Goal: Information Seeking & Learning: Learn about a topic

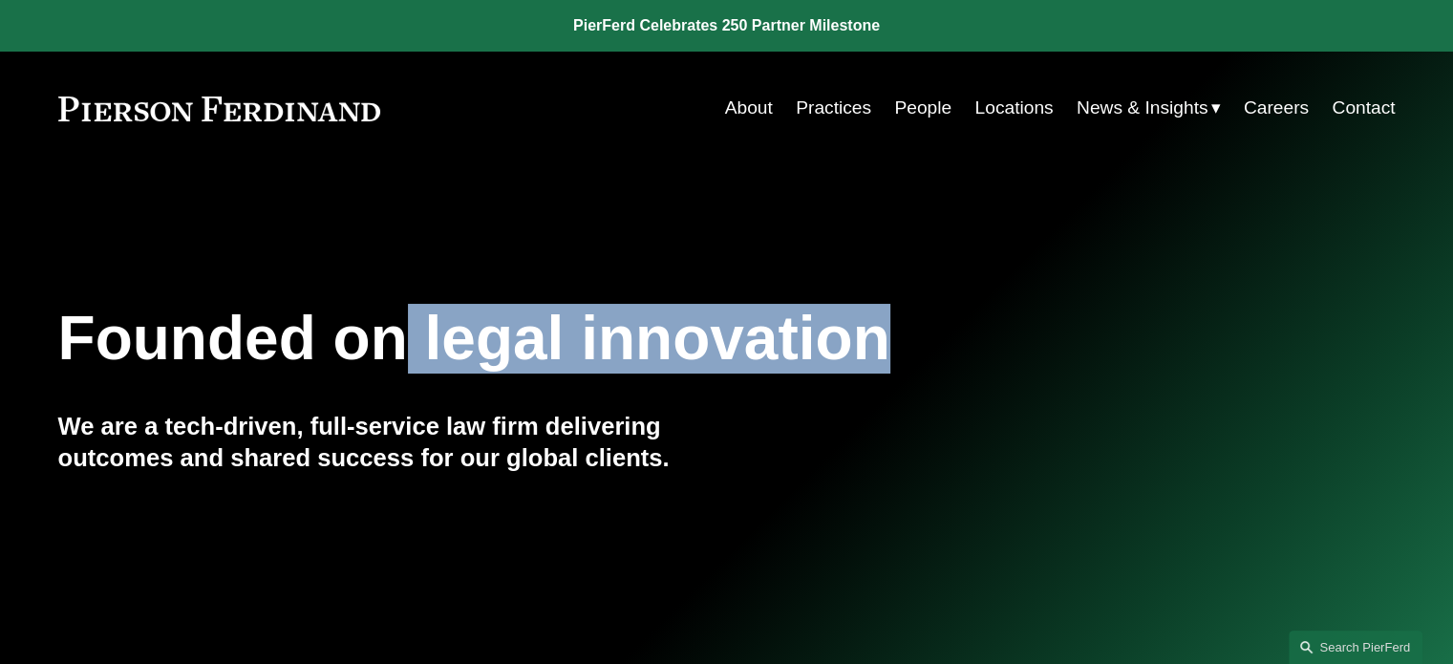
click at [909, 315] on h1 "Founded on legal innovation" at bounding box center [615, 339] width 1115 height 70
click at [912, 328] on h1 "Founded on legal innovation" at bounding box center [615, 339] width 1115 height 70
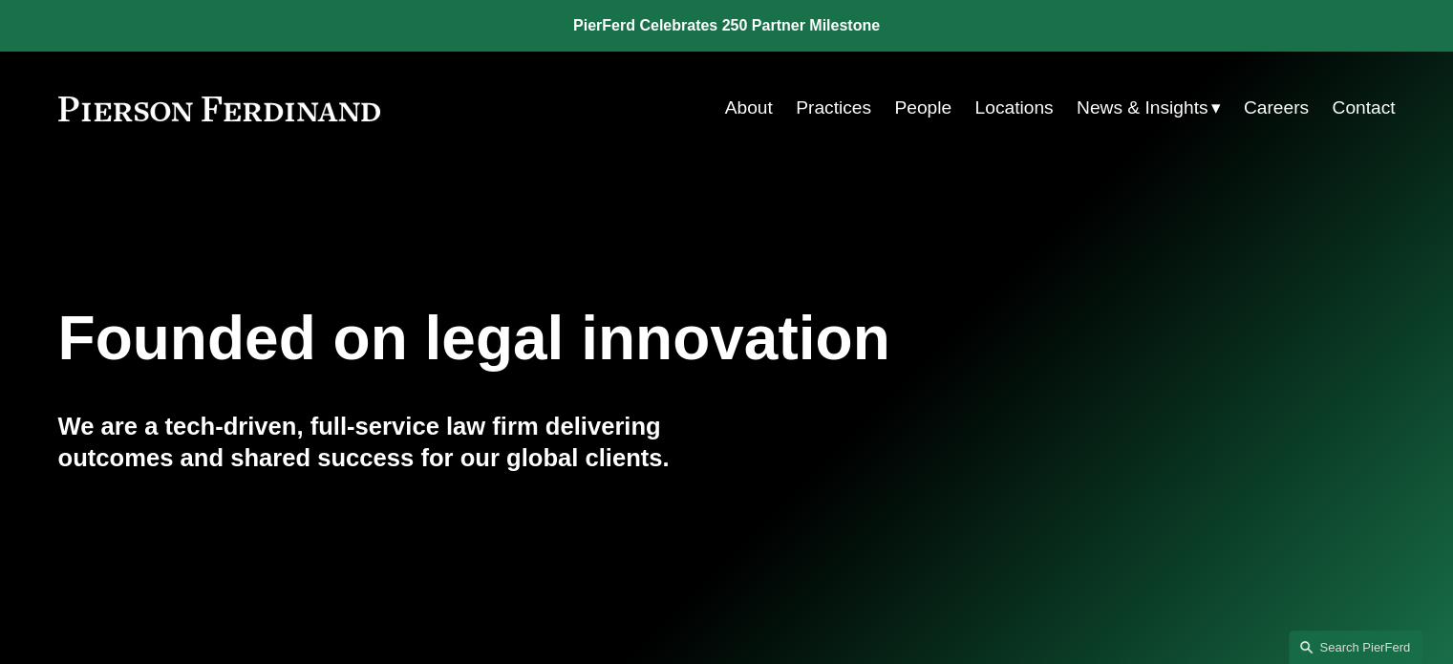
click at [919, 115] on link "People" at bounding box center [922, 108] width 57 height 36
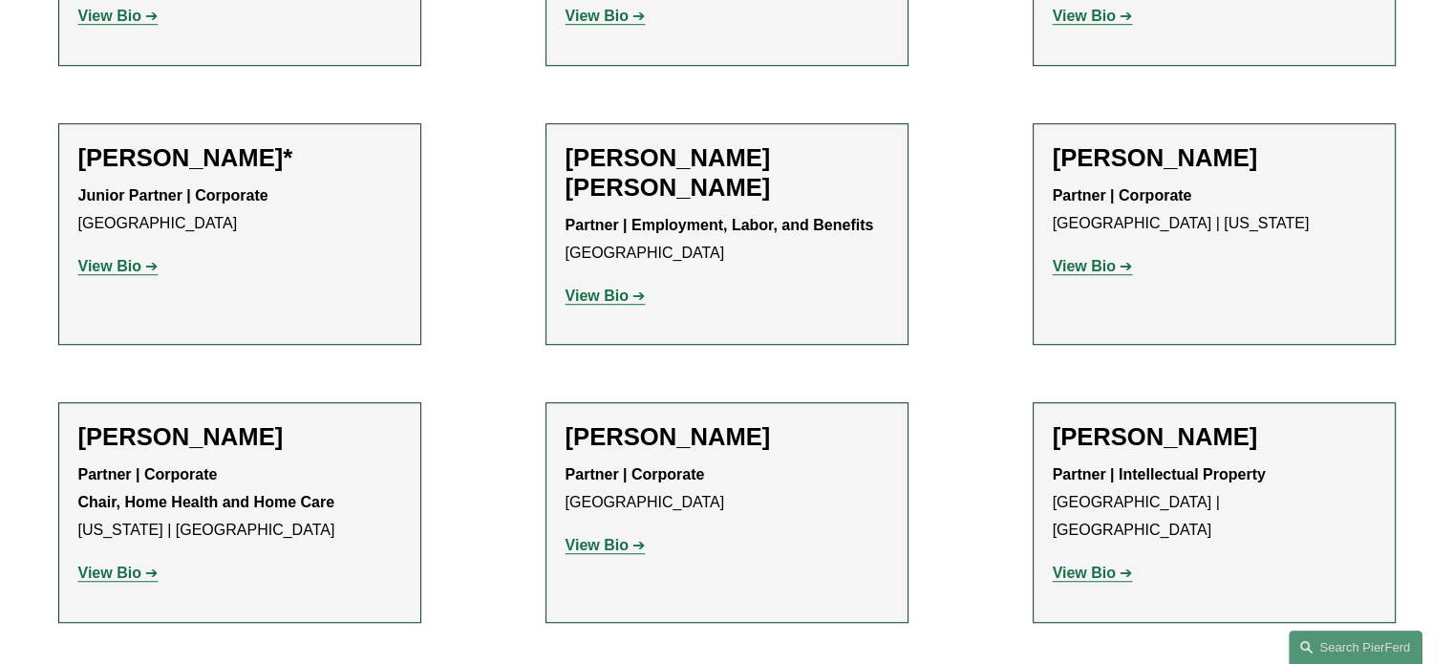
scroll to position [1242, 0]
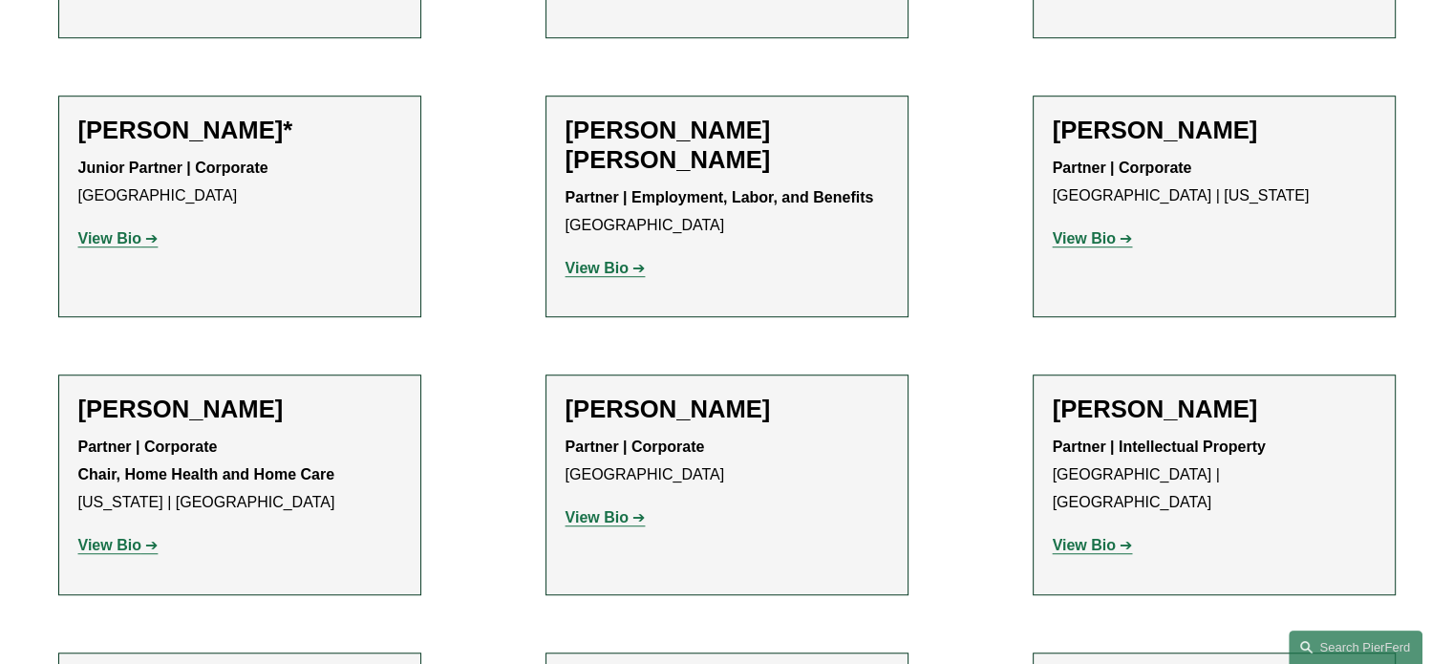
click at [608, 265] on strong "View Bio" at bounding box center [597, 268] width 63 height 16
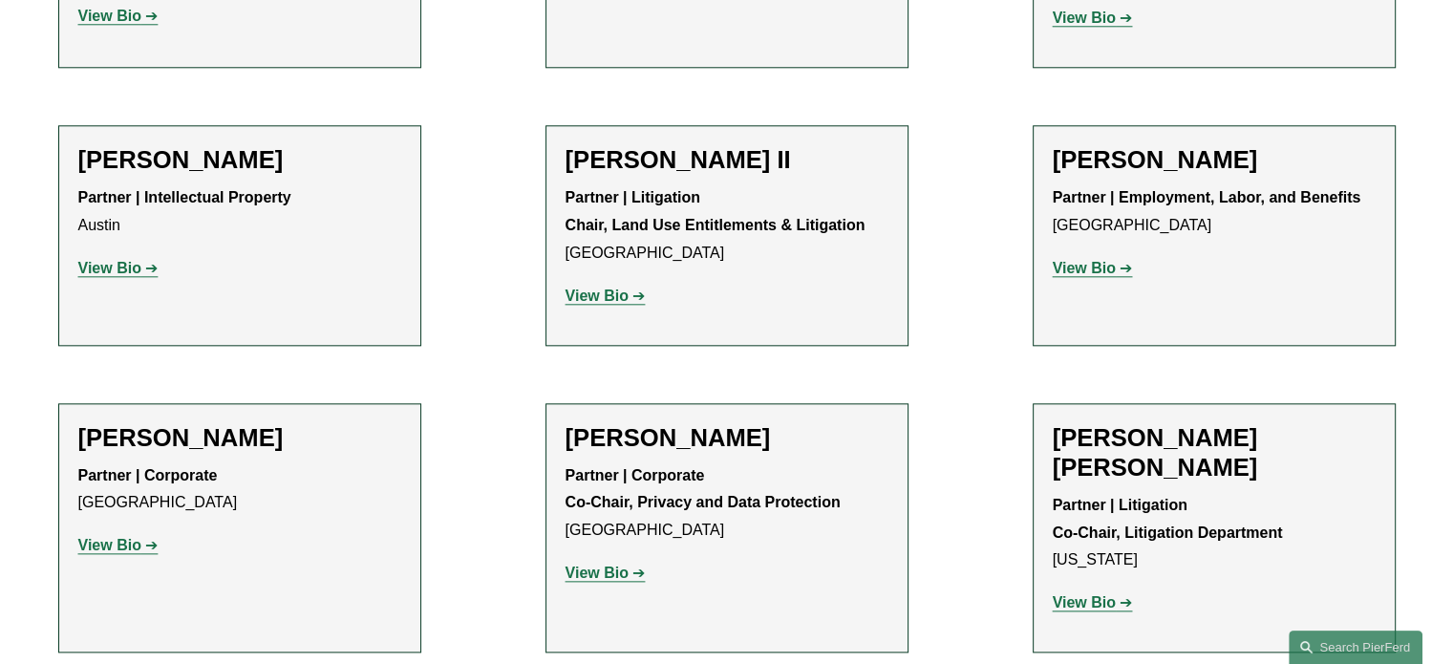
scroll to position [2198, 0]
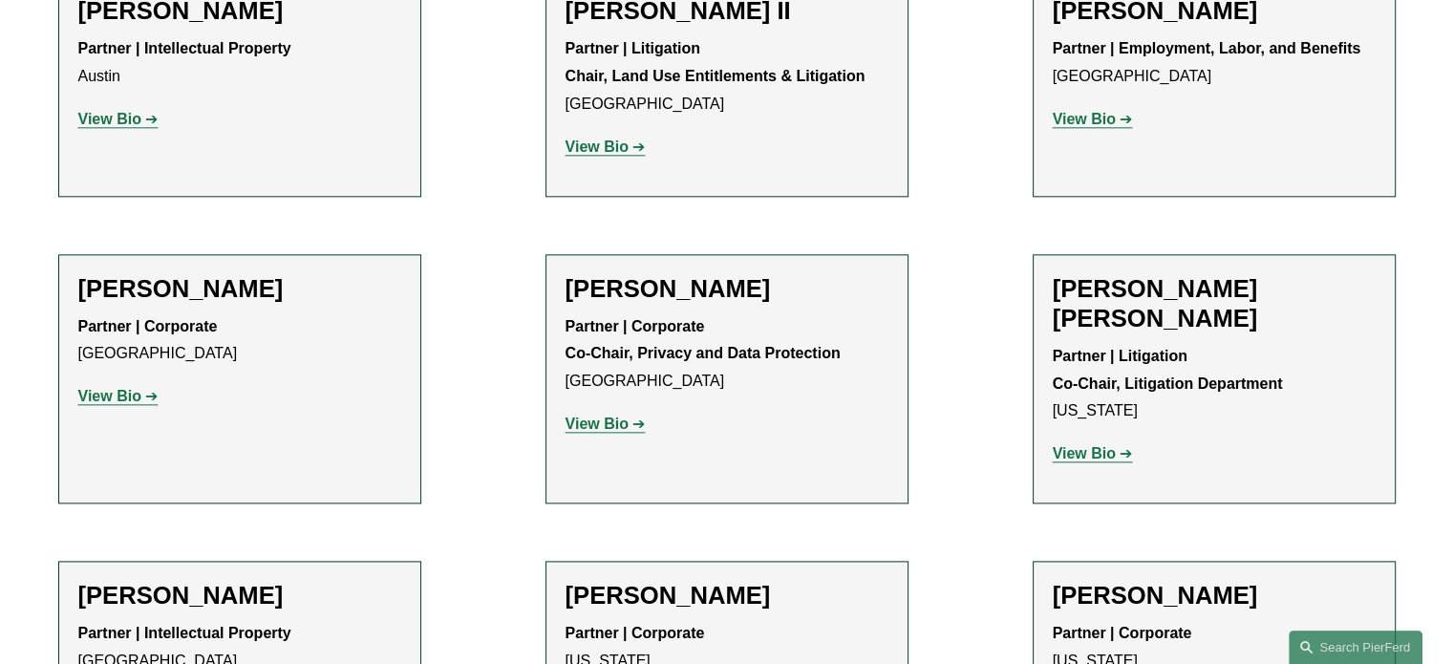
click at [634, 416] on link "View Bio" at bounding box center [606, 424] width 80 height 16
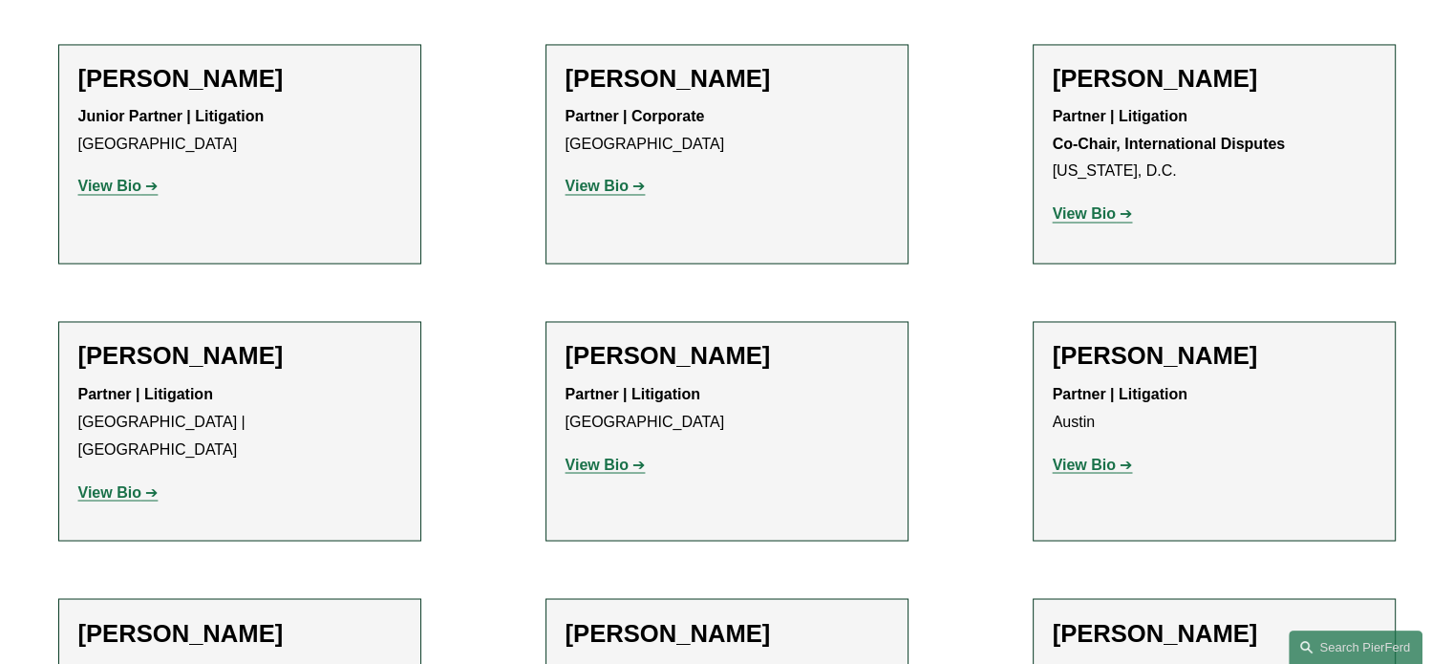
scroll to position [3249, 0]
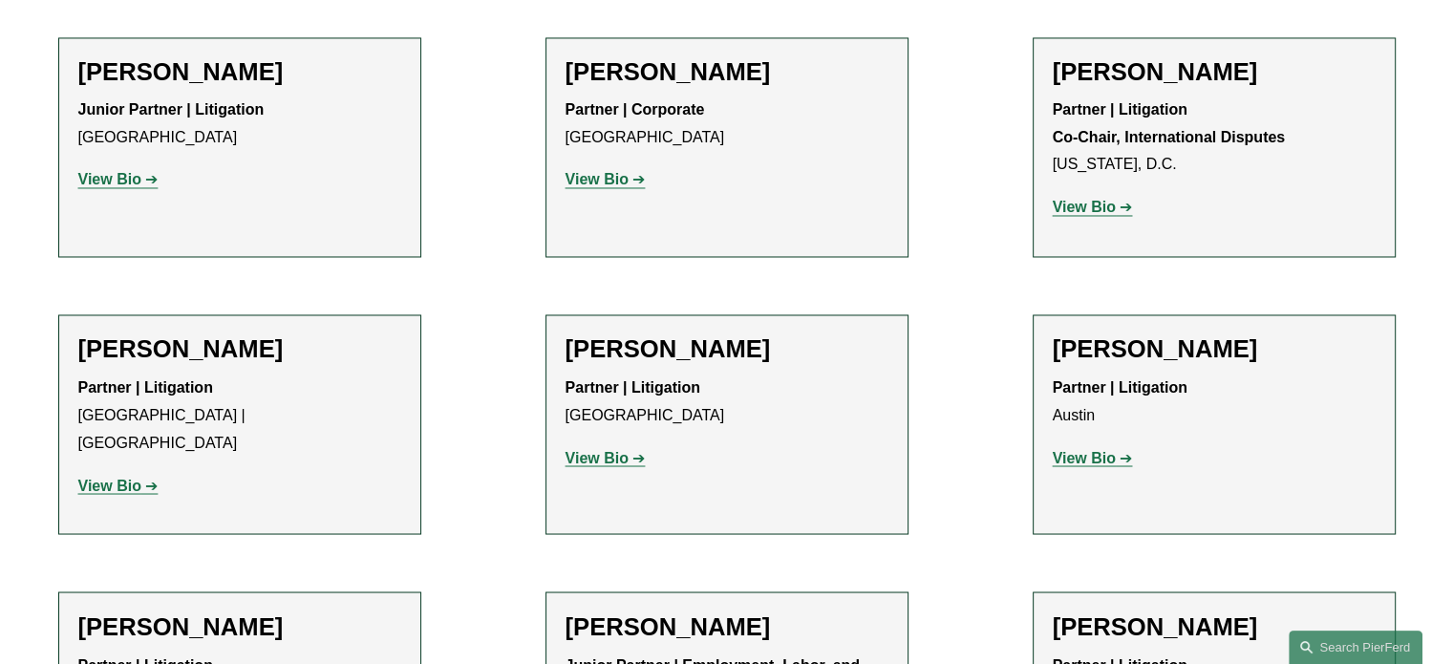
click at [612, 449] on strong "View Bio" at bounding box center [597, 457] width 63 height 16
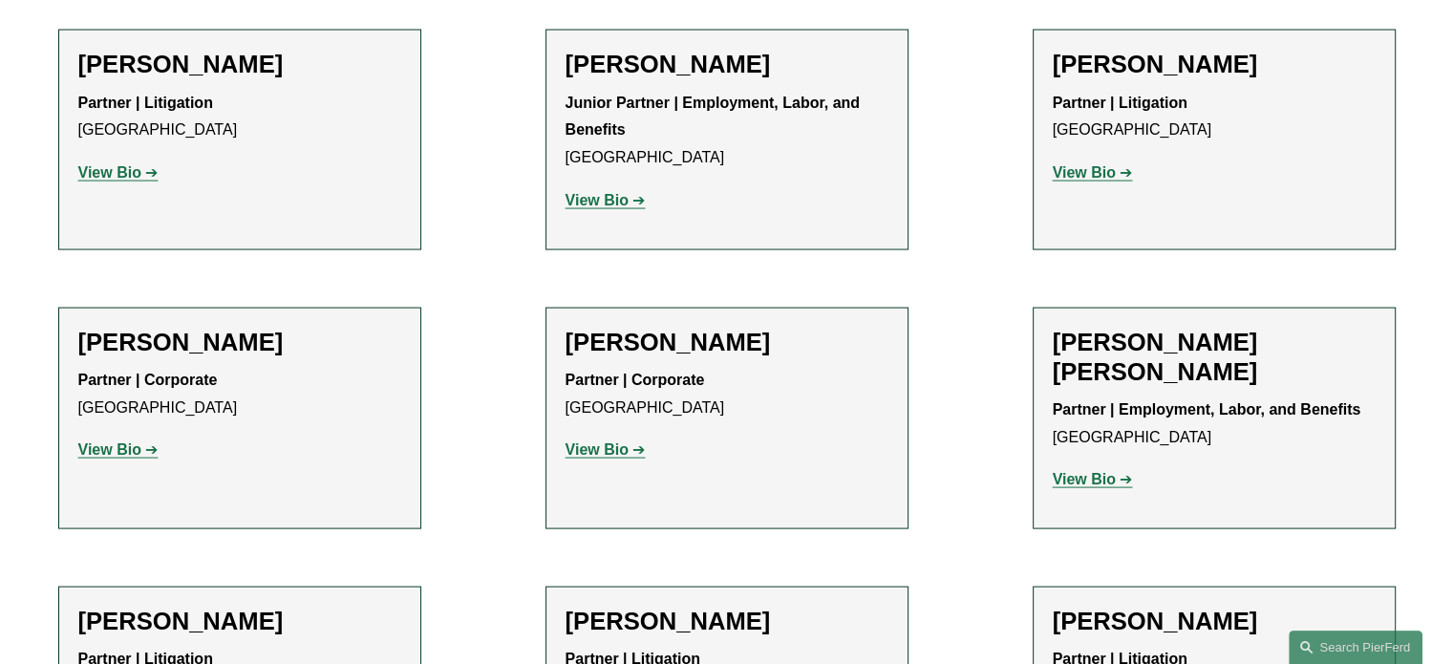
scroll to position [3822, 0]
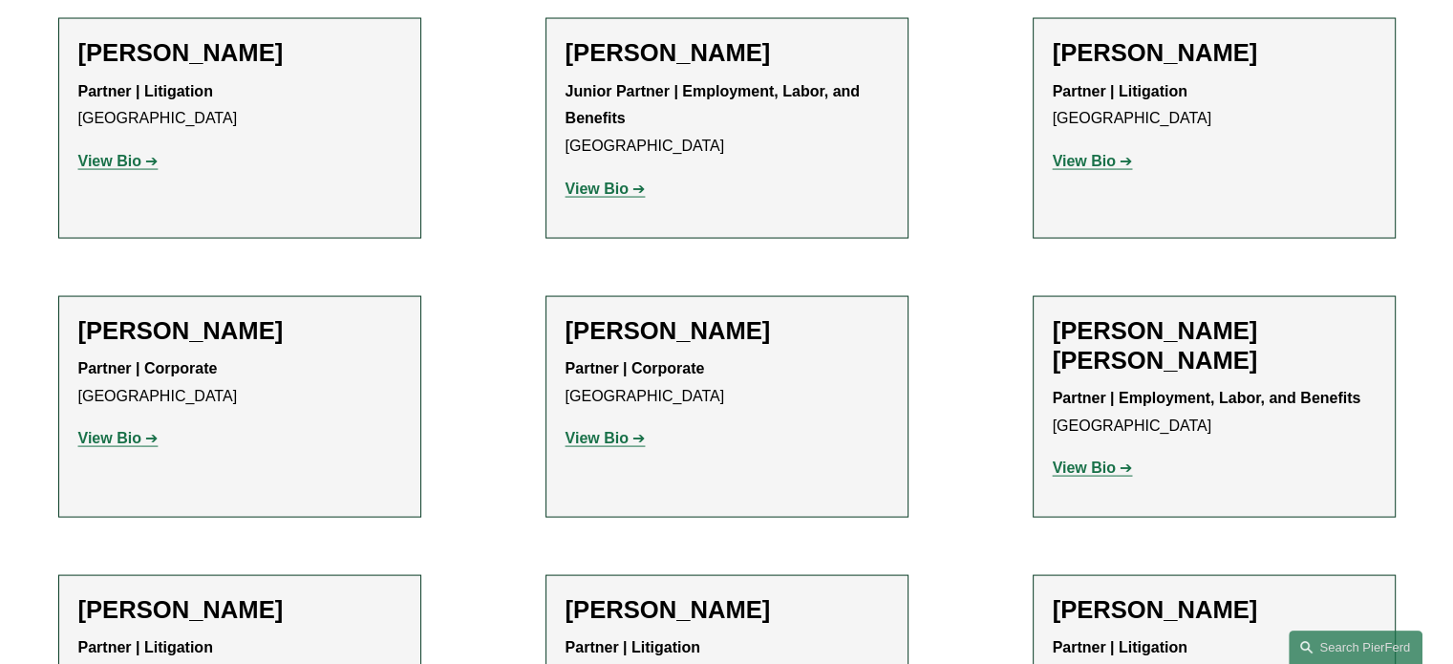
click at [618, 430] on strong "View Bio" at bounding box center [597, 438] width 63 height 16
click at [1079, 460] on strong "View Bio" at bounding box center [1084, 468] width 63 height 16
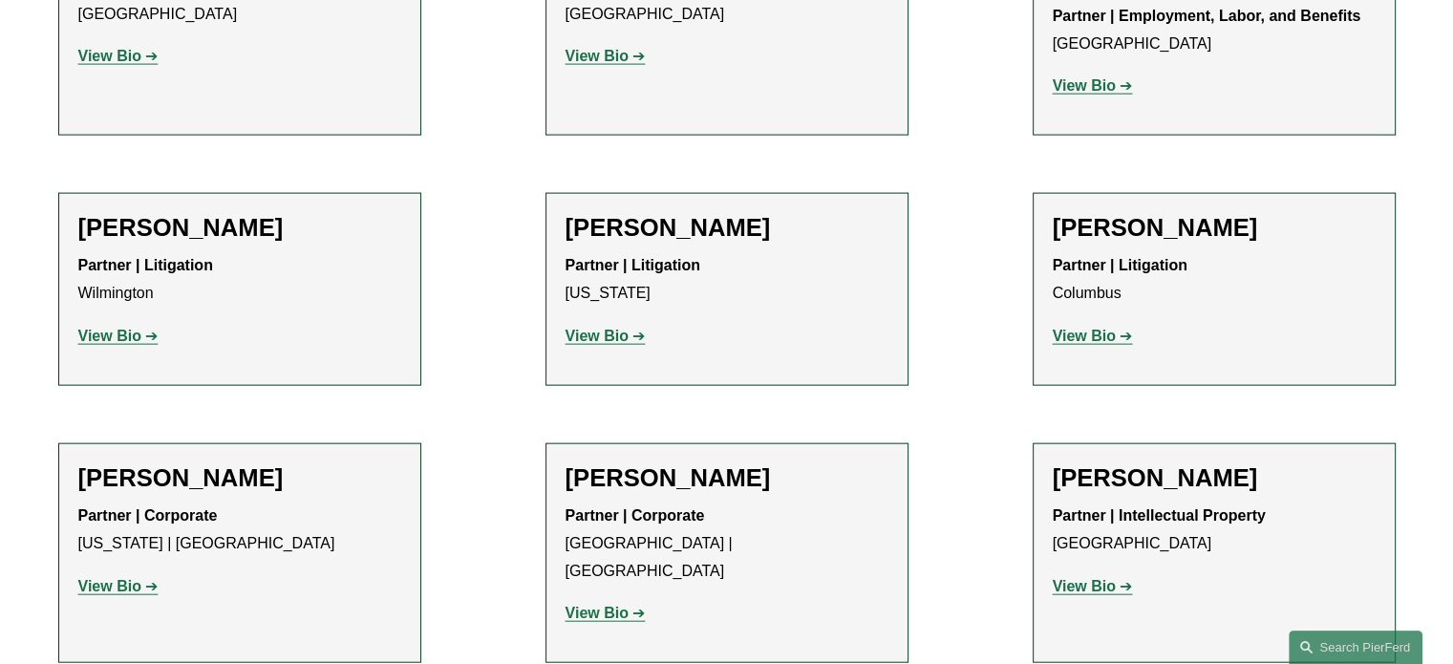
click at [622, 232] on div "Aurora Cassirer Partner | Litigation New York View Bio Location: New York; Depa…" at bounding box center [727, 289] width 323 height 153
click at [621, 328] on strong "View Bio" at bounding box center [597, 336] width 63 height 16
click at [600, 605] on strong "View Bio" at bounding box center [597, 613] width 63 height 16
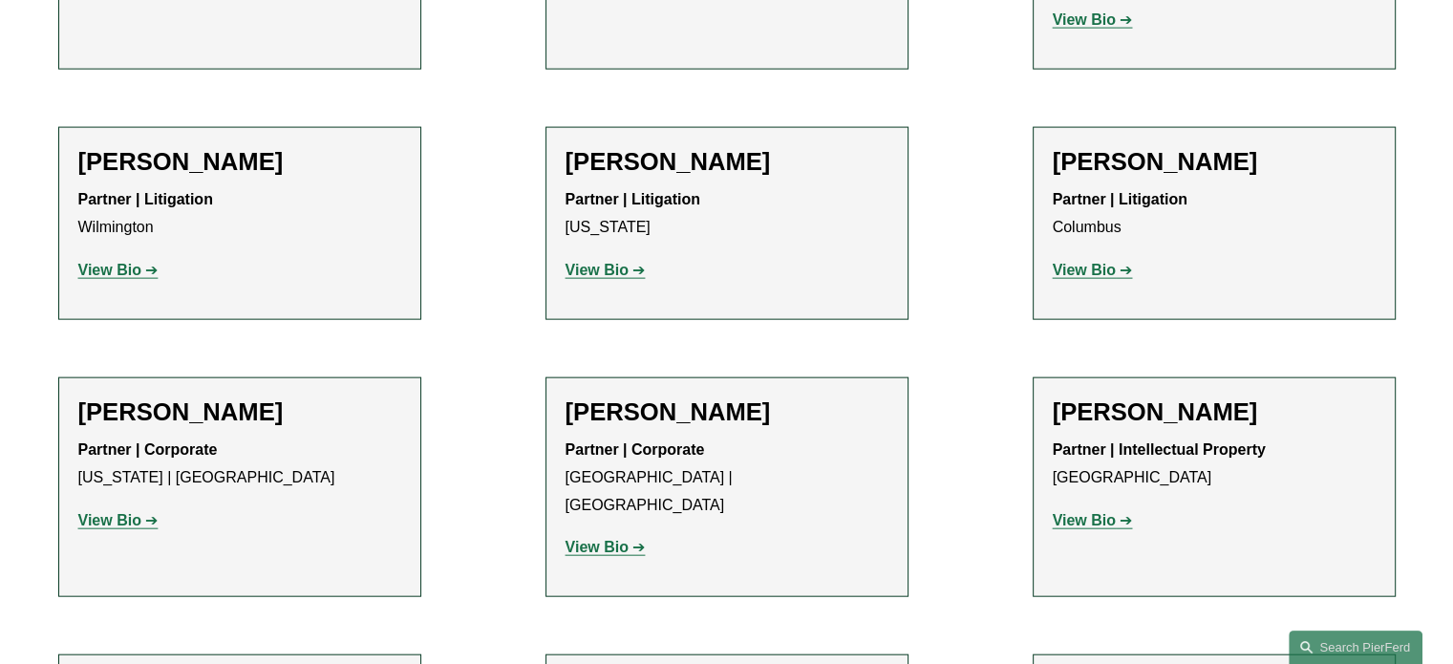
scroll to position [4491, 0]
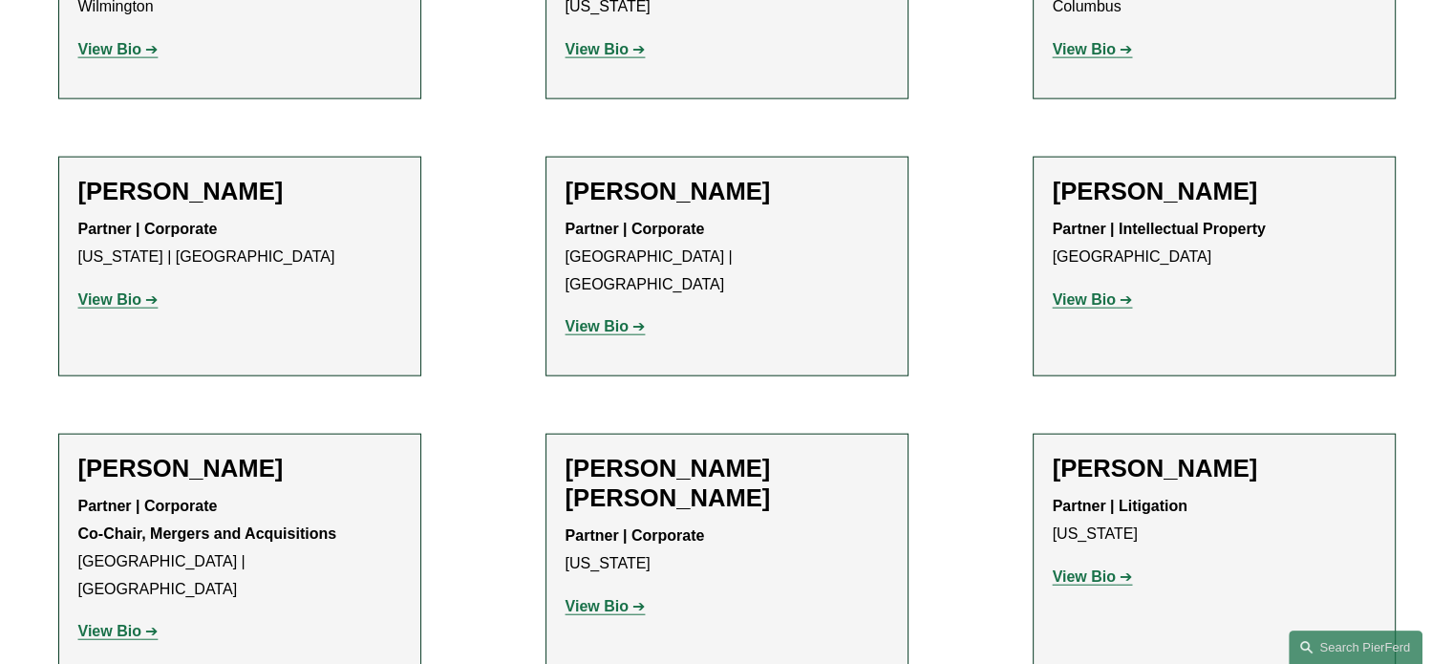
click at [572, 598] on strong "View Bio" at bounding box center [597, 606] width 63 height 16
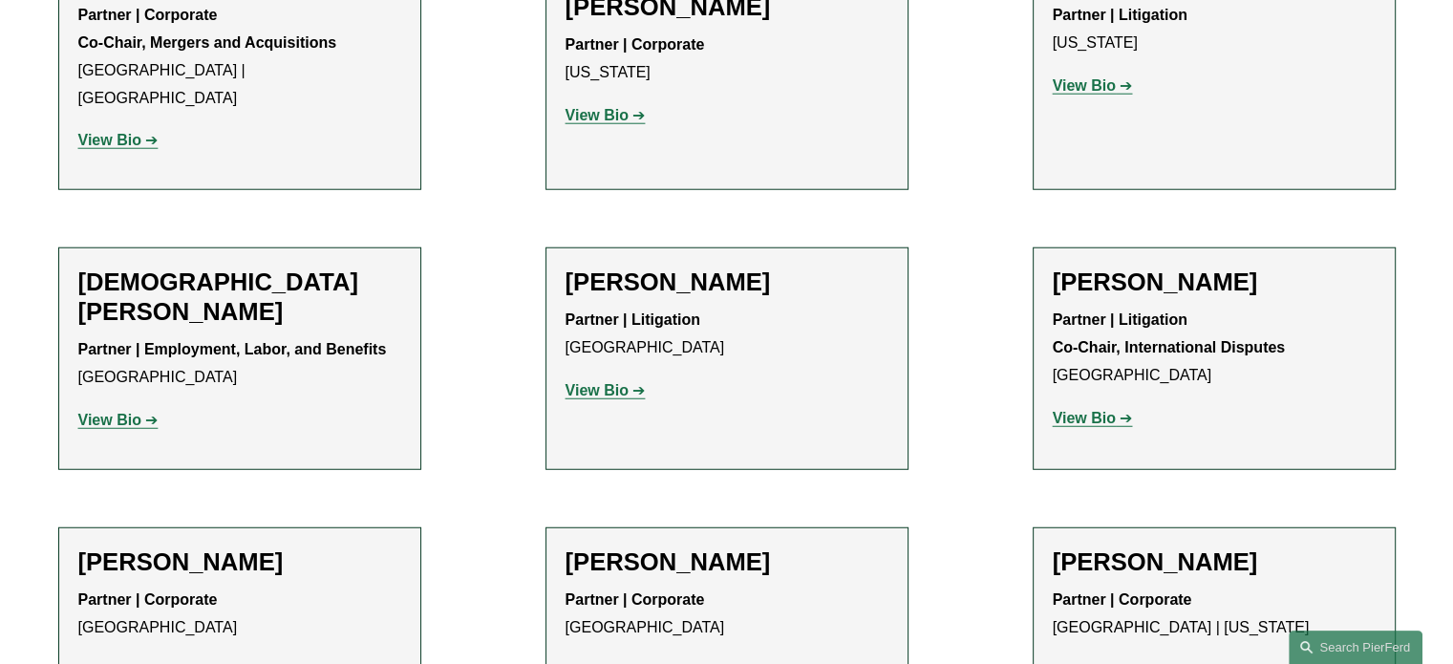
scroll to position [5160, 0]
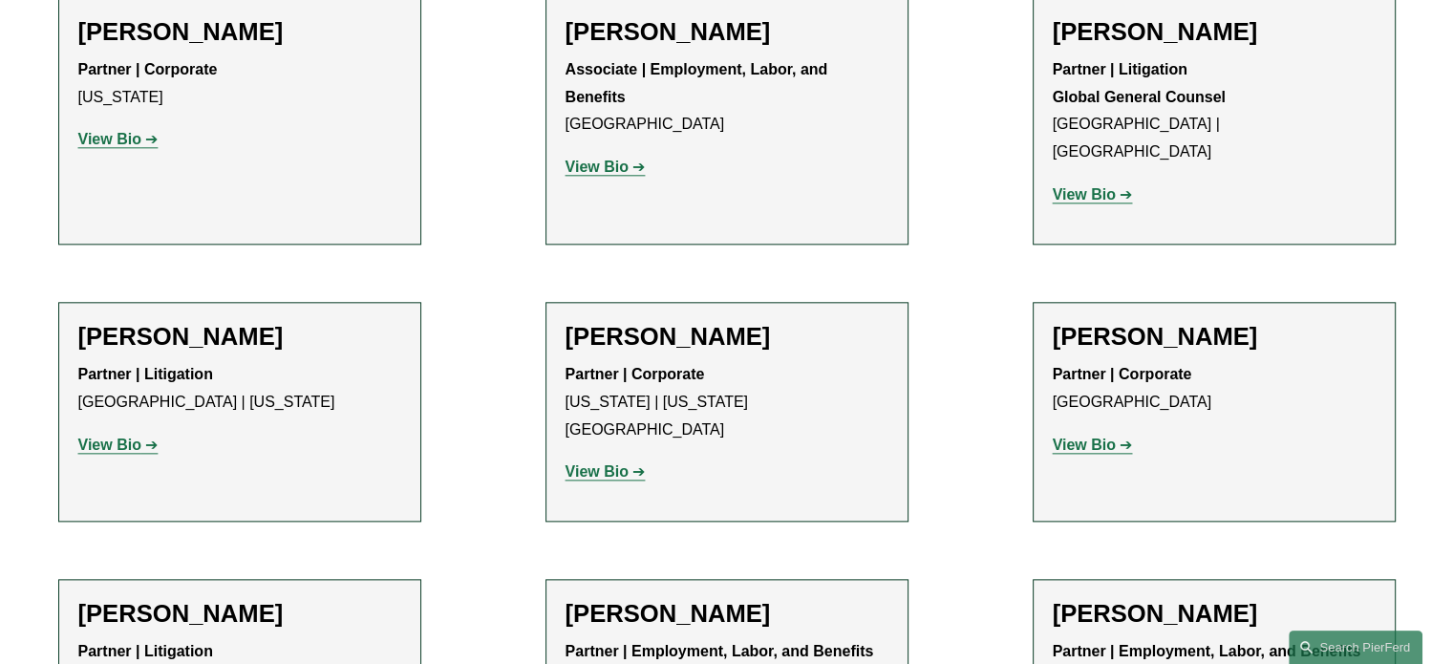
scroll to position [9268, 0]
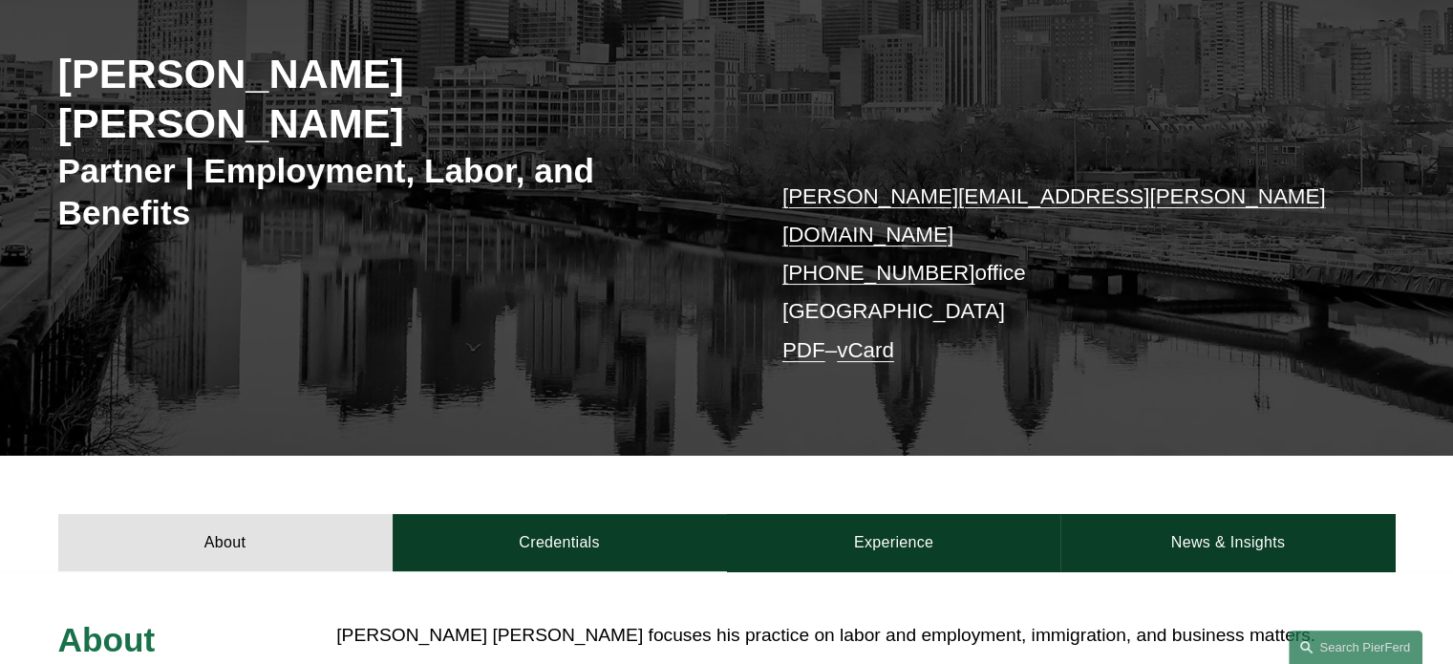
scroll to position [573, 0]
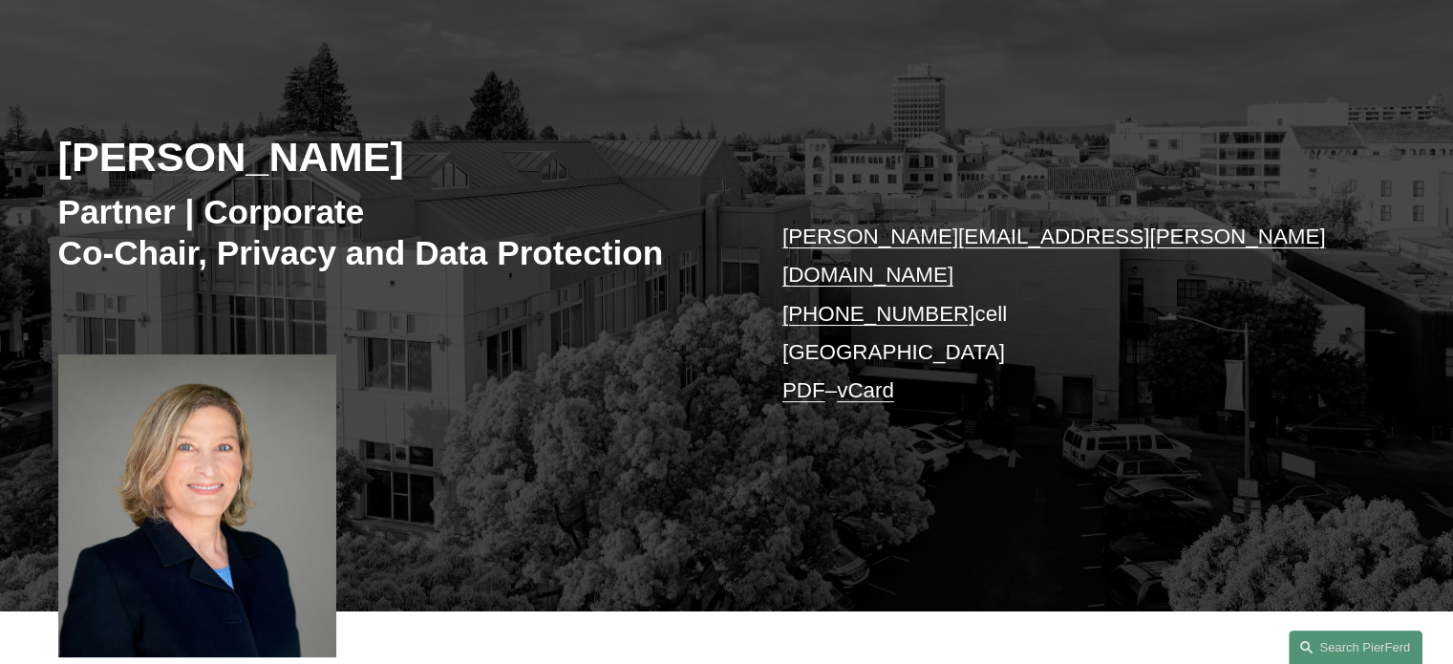
scroll to position [191, 0]
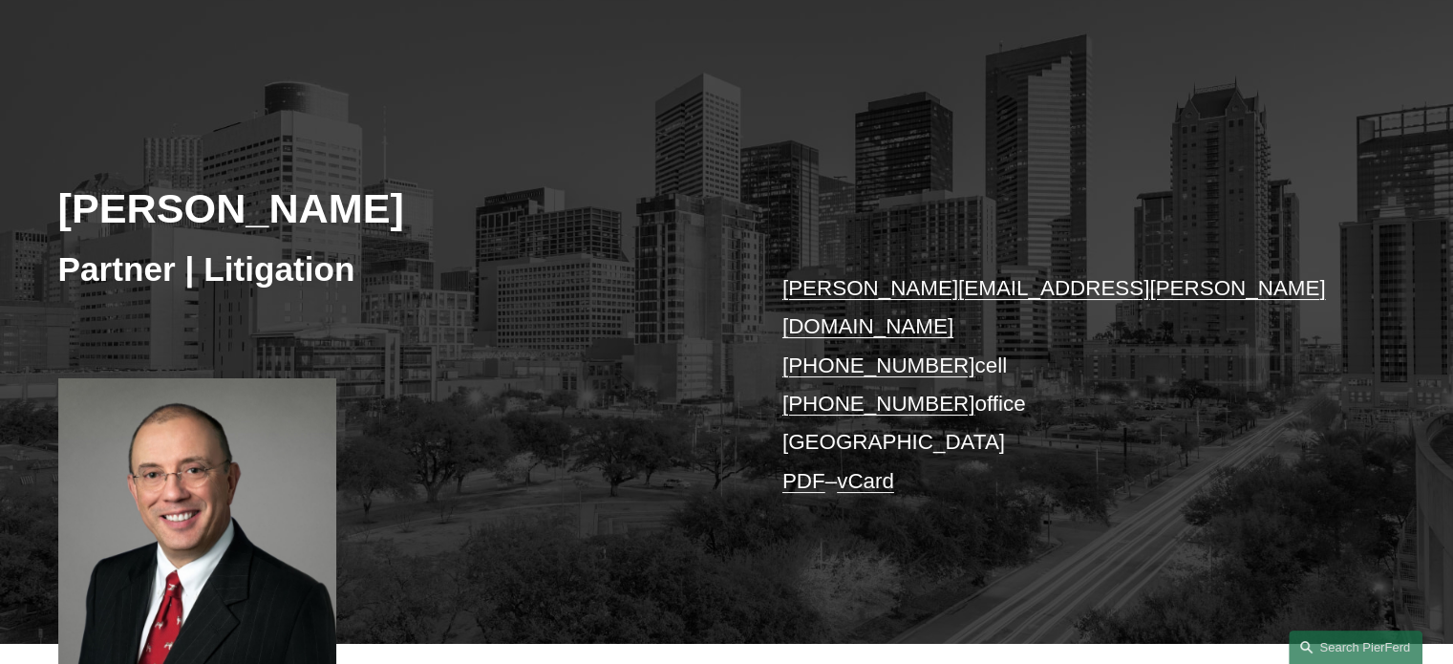
scroll to position [382, 0]
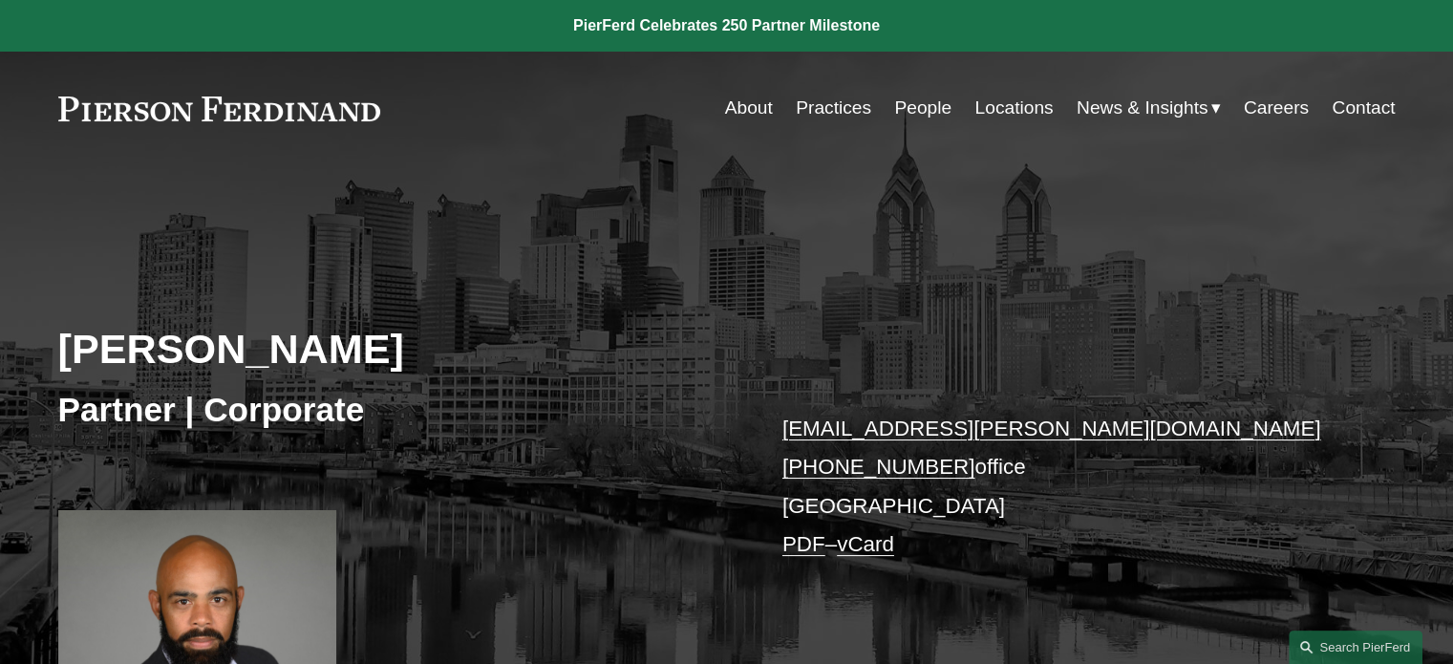
scroll to position [478, 0]
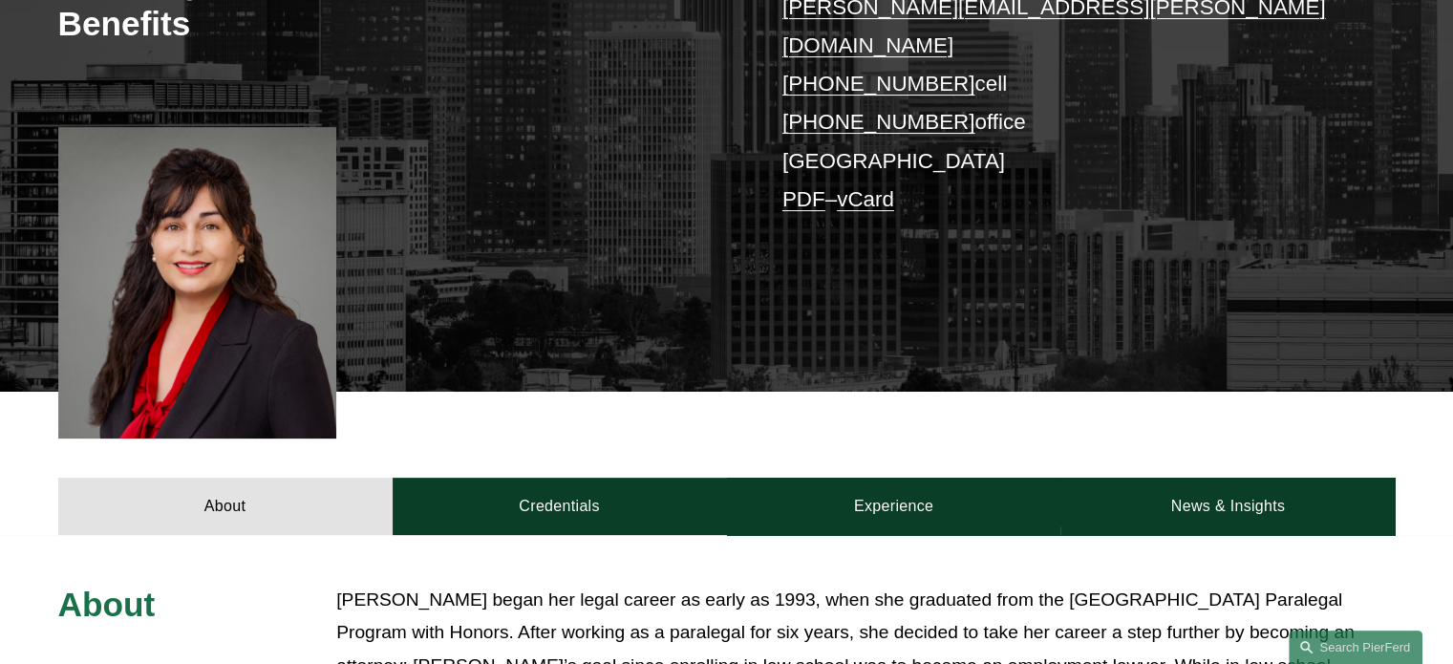
scroll to position [478, 0]
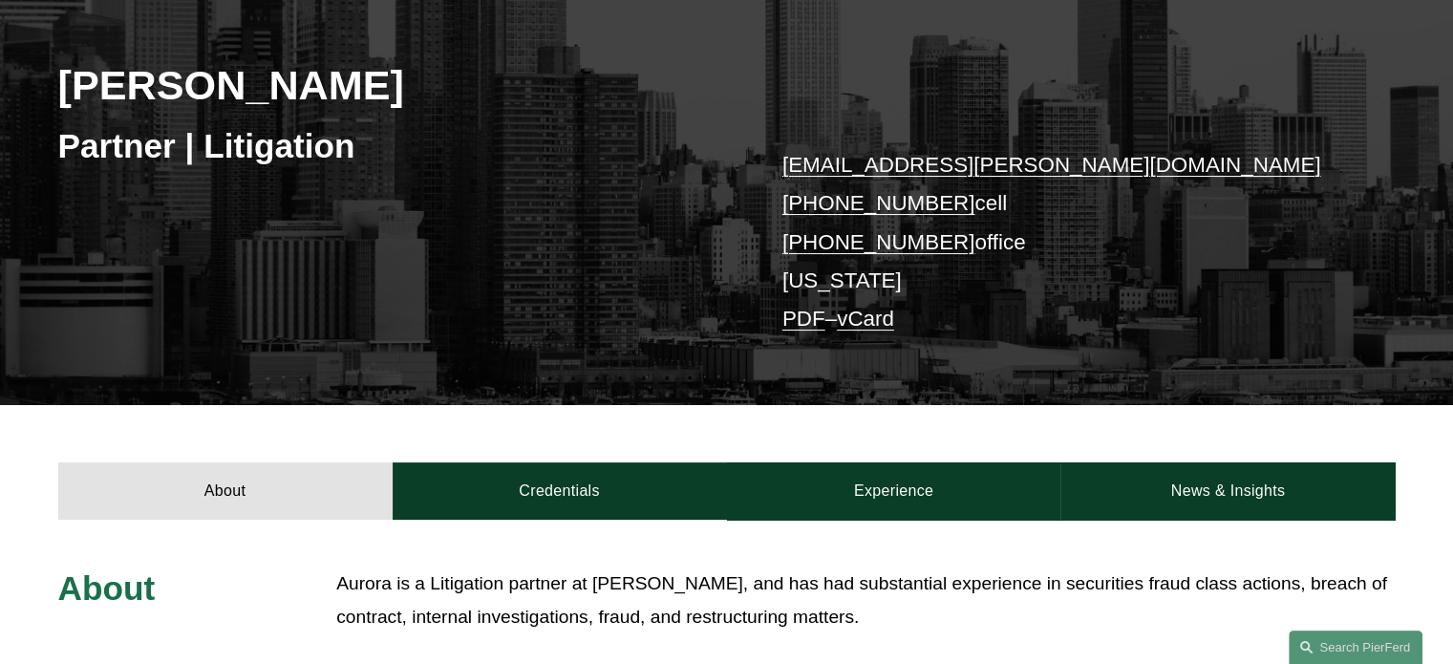
scroll to position [478, 0]
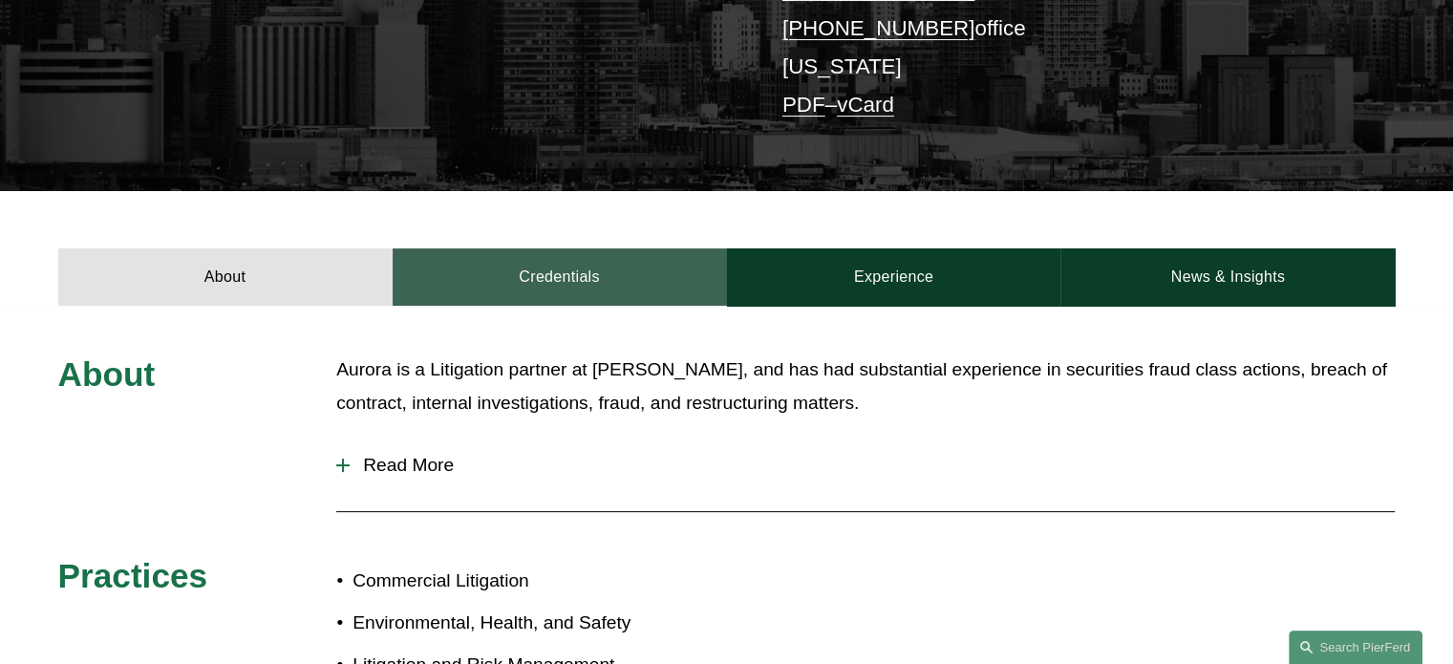
click at [547, 293] on link "Credentials" at bounding box center [560, 276] width 334 height 57
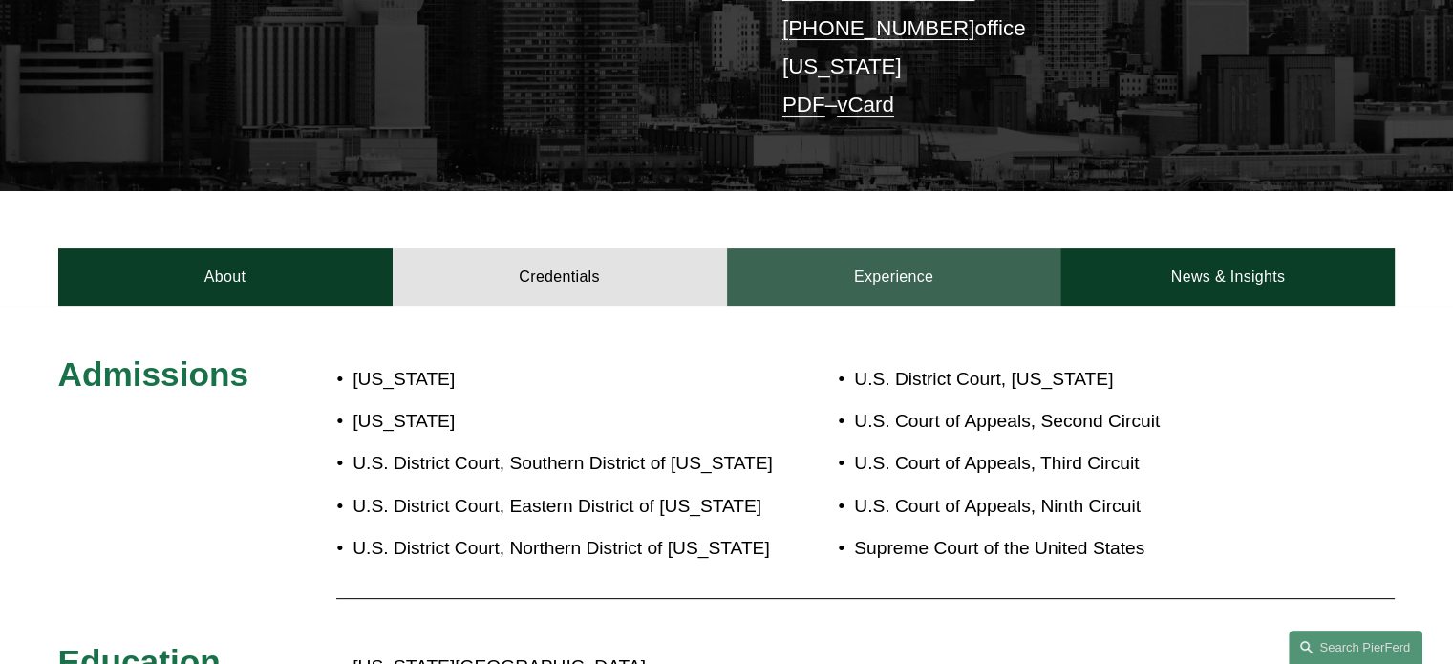
click at [916, 278] on link "Experience" at bounding box center [894, 276] width 334 height 57
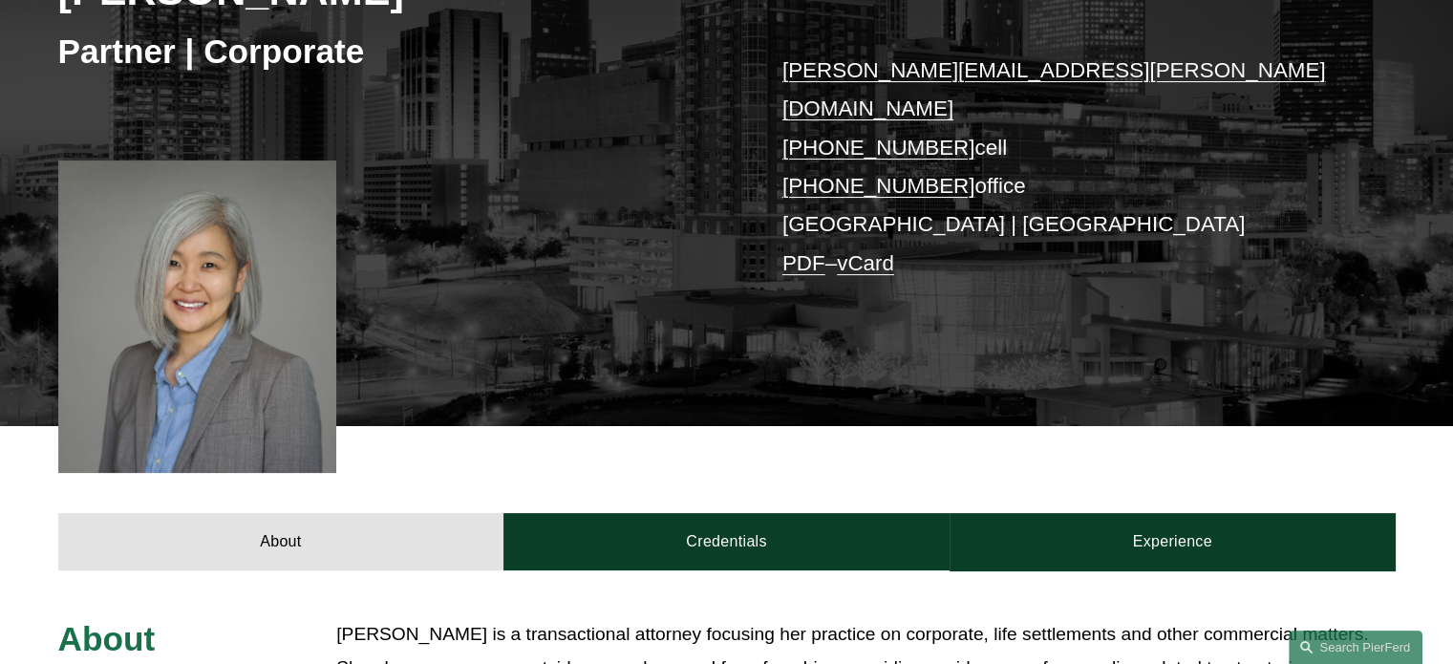
scroll to position [478, 0]
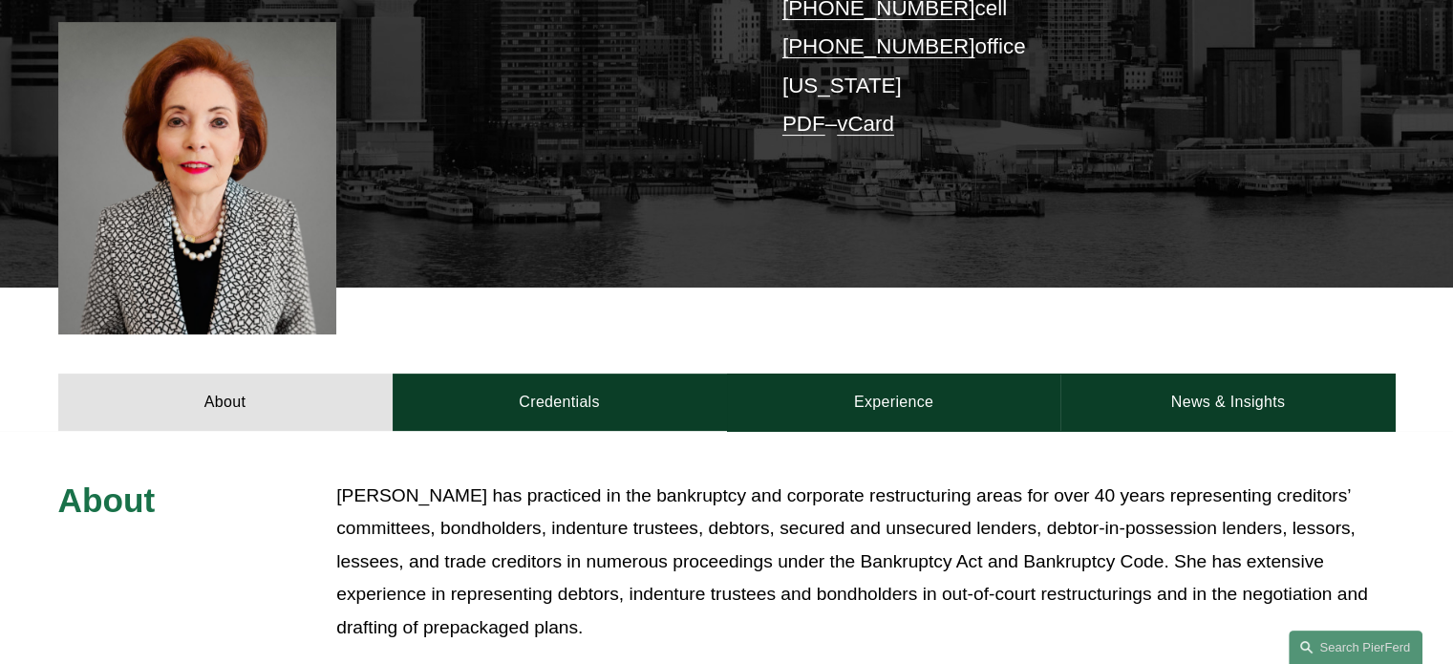
scroll to position [669, 0]
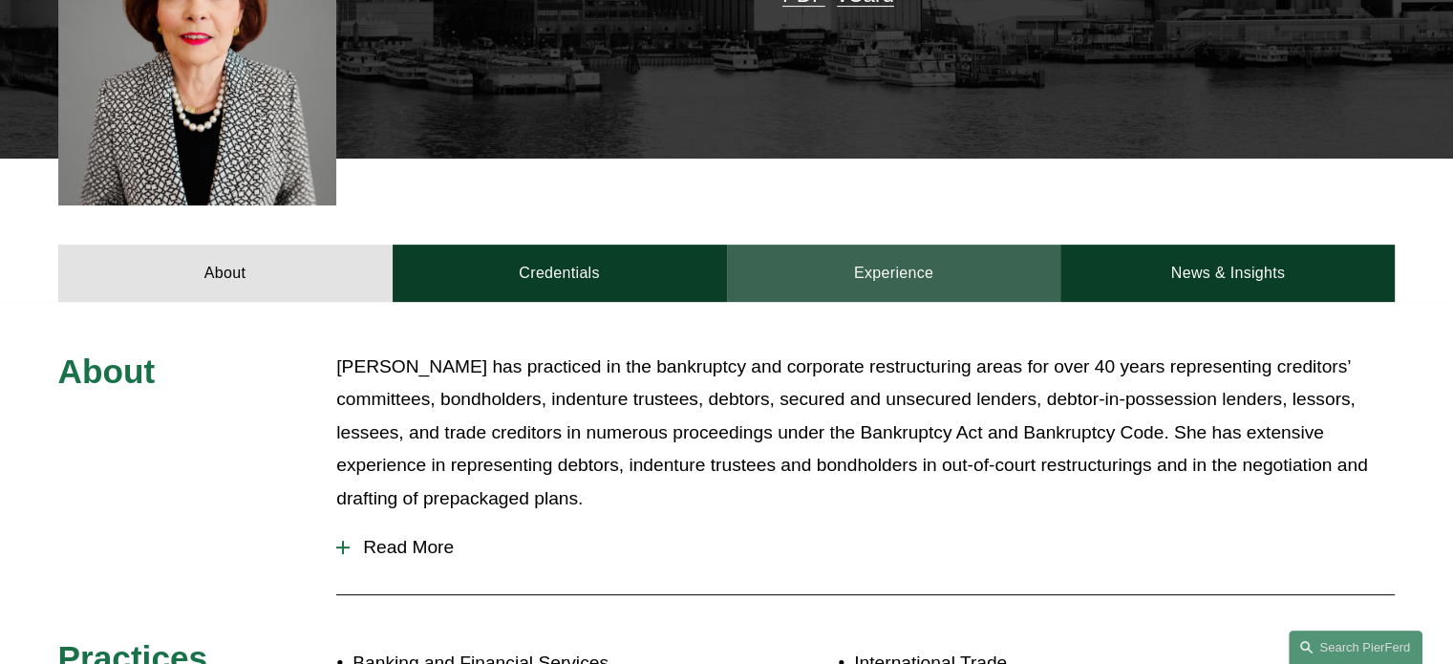
click at [925, 245] on link "Experience" at bounding box center [894, 273] width 334 height 57
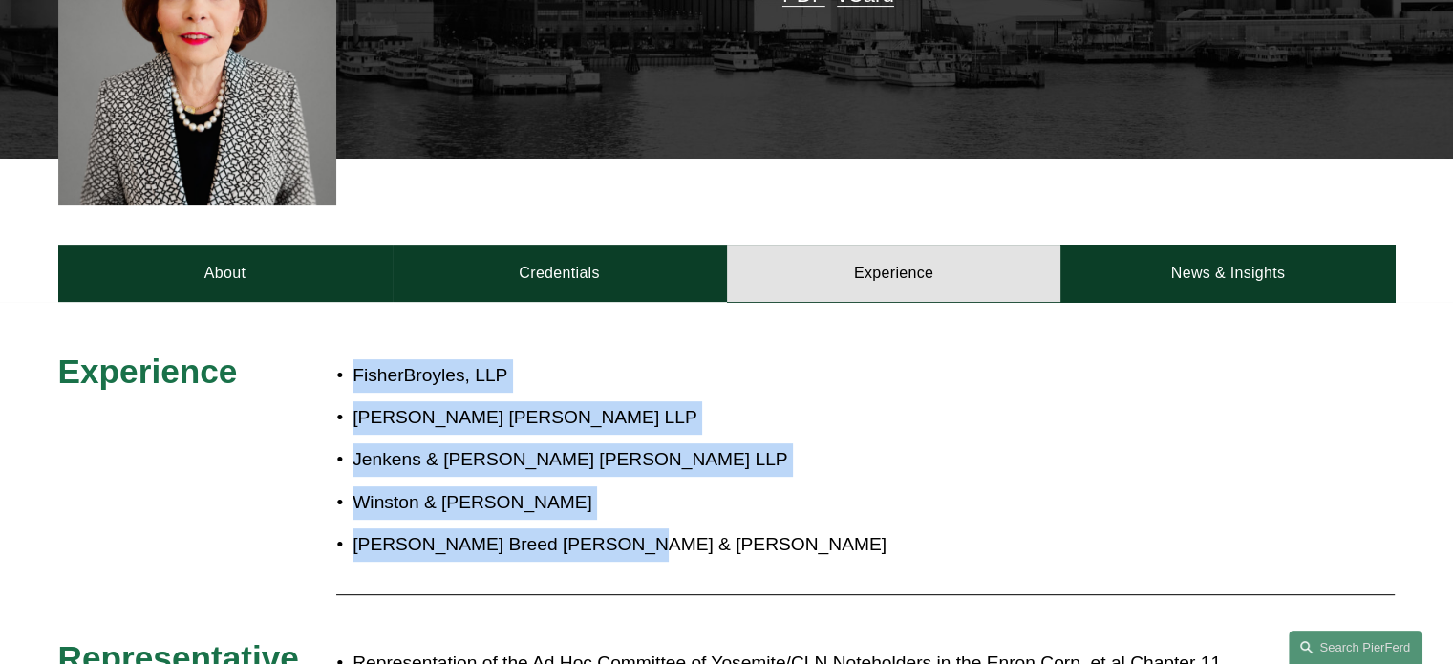
drag, startPoint x: 638, startPoint y: 462, endPoint x: 732, endPoint y: 366, distance: 134.5
click at [349, 359] on ul "FisherBroyles, LLP Troutman Sanders LLP Jenkens & Gilchrist Parker Chapin LLP W…" at bounding box center [781, 460] width 891 height 202
click at [760, 443] on p "Jenkens & Gilchrist Parker Chapin LLP" at bounding box center [790, 459] width 875 height 33
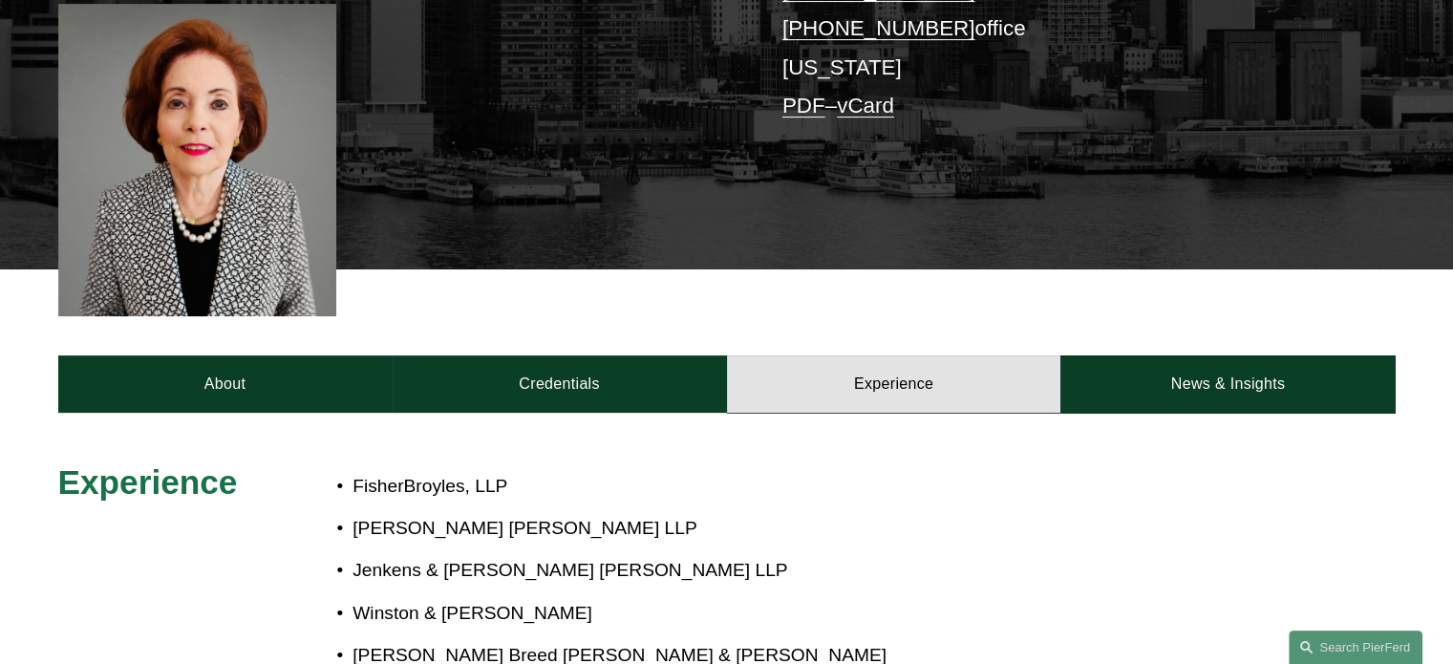
scroll to position [287, 0]
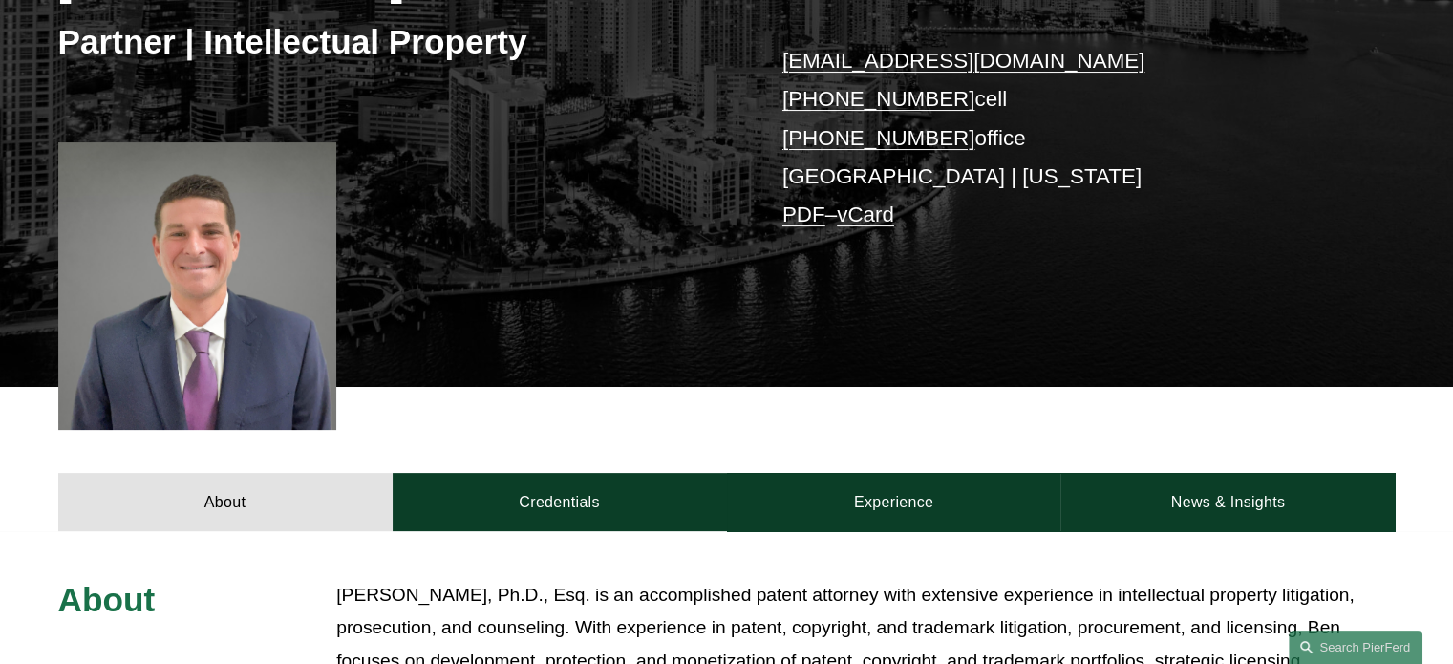
scroll to position [478, 0]
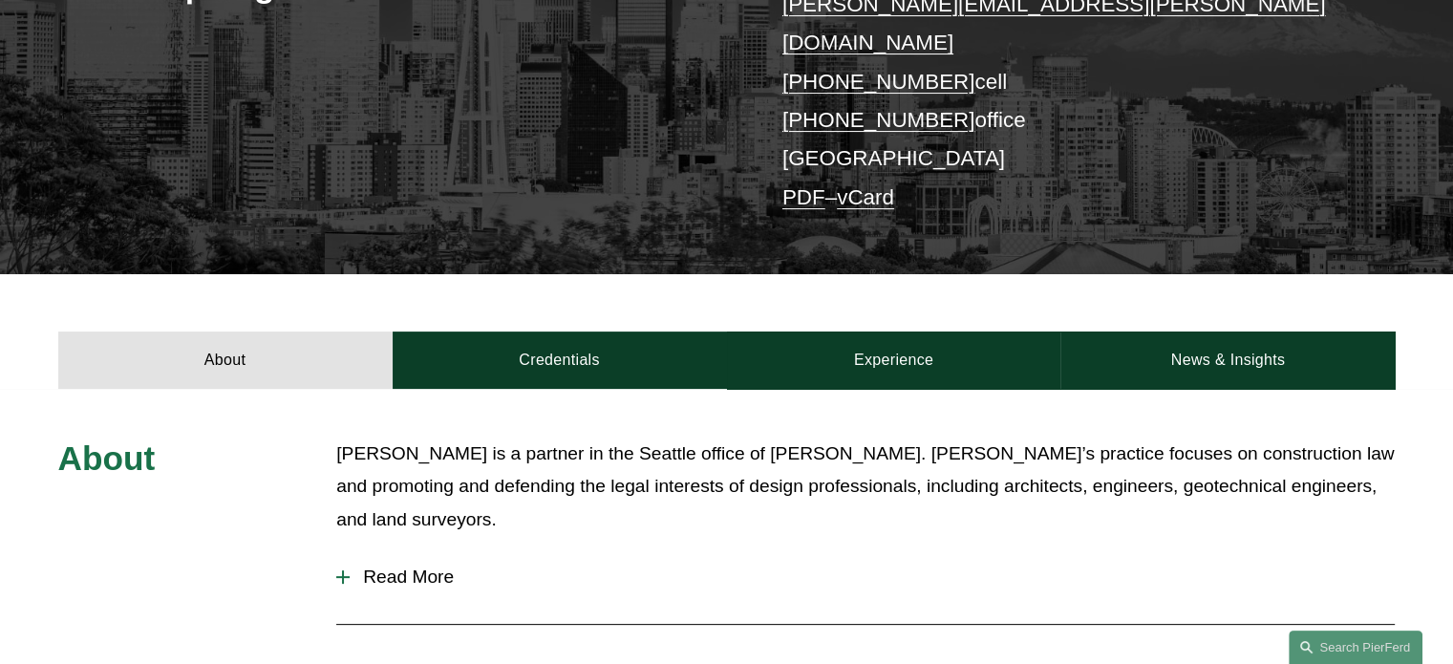
scroll to position [573, 0]
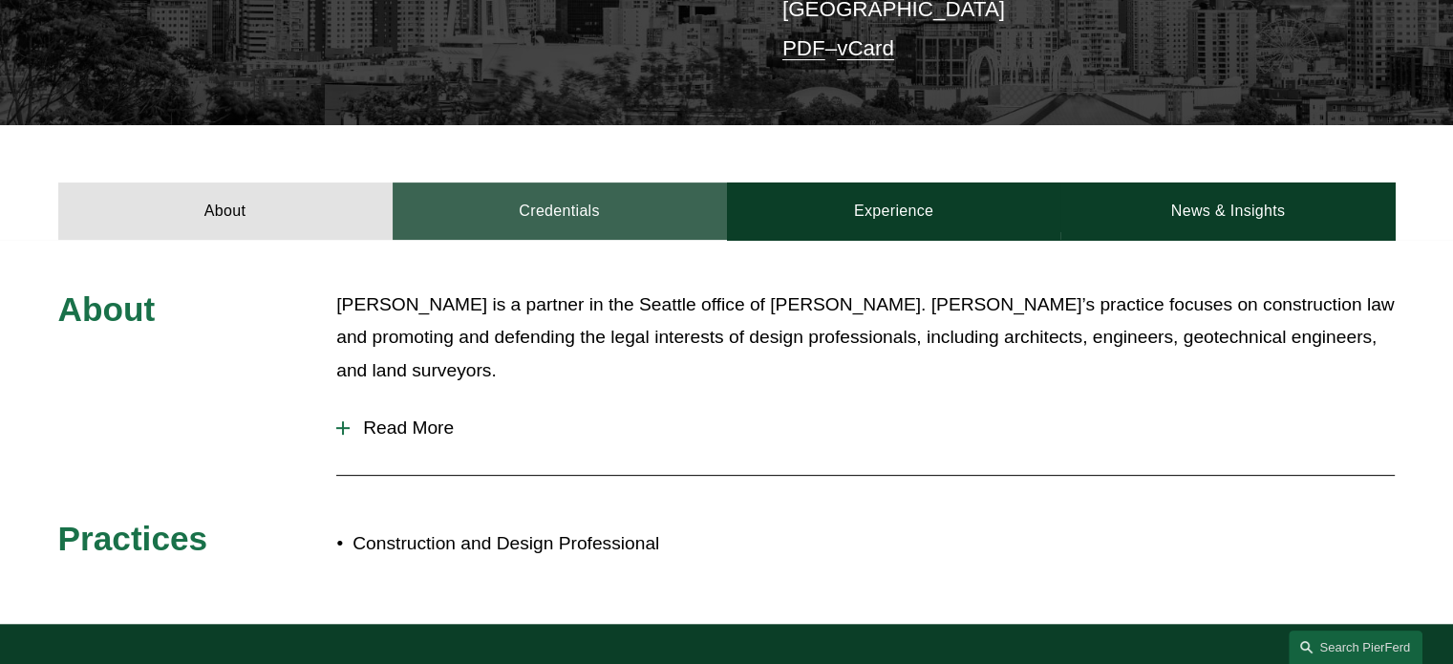
click at [545, 190] on link "Credentials" at bounding box center [560, 210] width 334 height 57
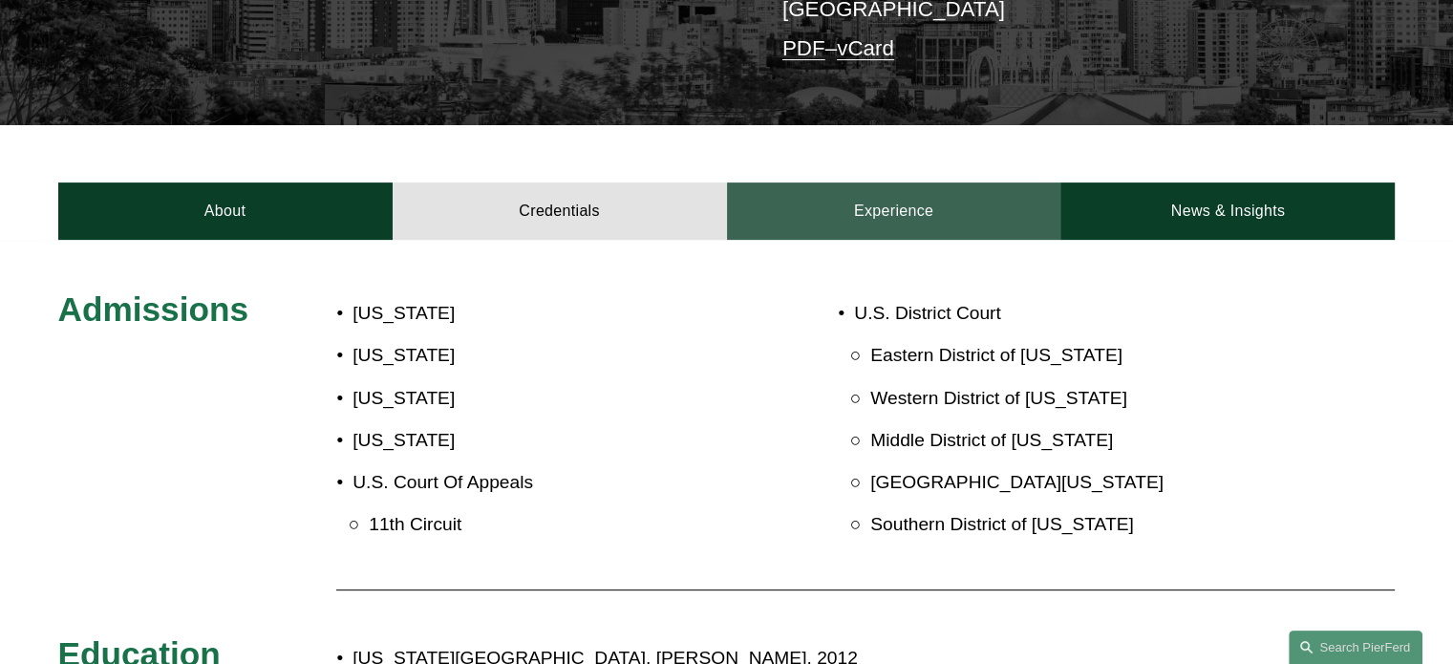
click at [876, 189] on link "Experience" at bounding box center [894, 210] width 334 height 57
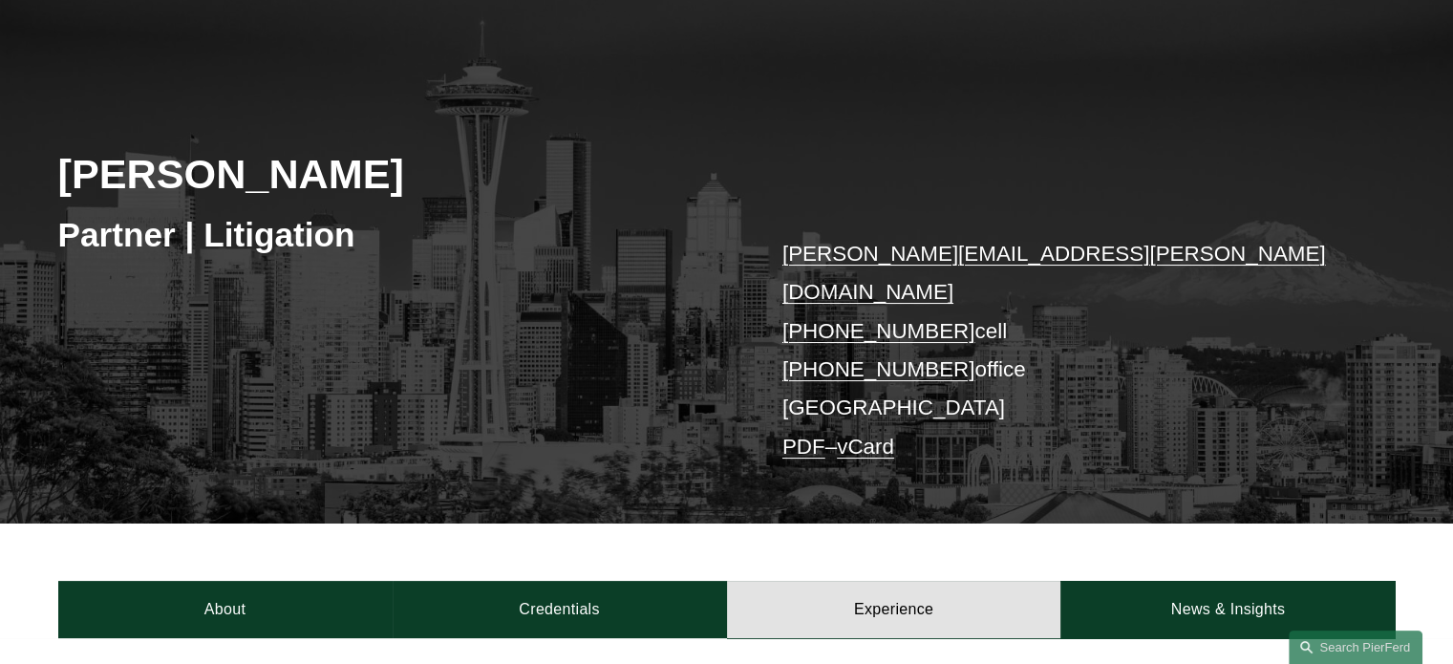
scroll to position [0, 0]
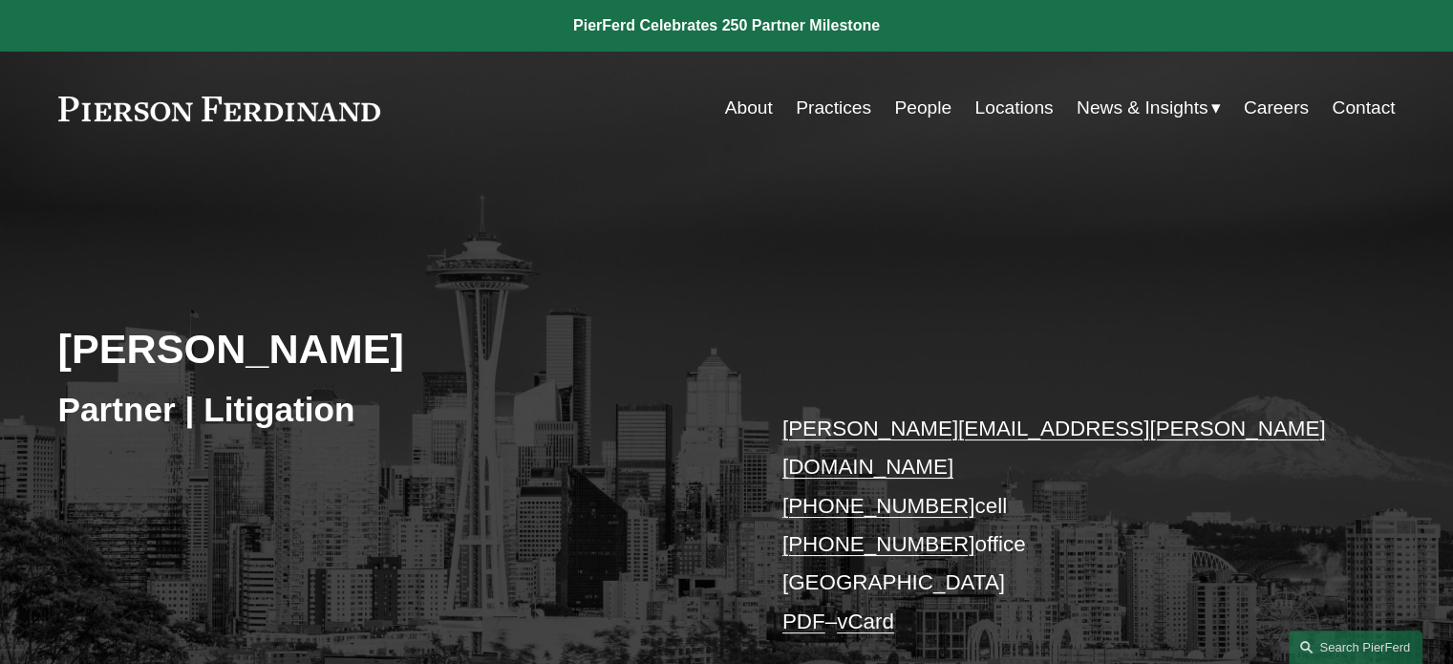
click at [1217, 488] on p "frank.harrison@pierferd.com +1.813.850.9139 cell +1.564.215.4988 office Seattle…" at bounding box center [1061, 525] width 557 height 231
click at [799, 18] on link at bounding box center [726, 26] width 1453 height 52
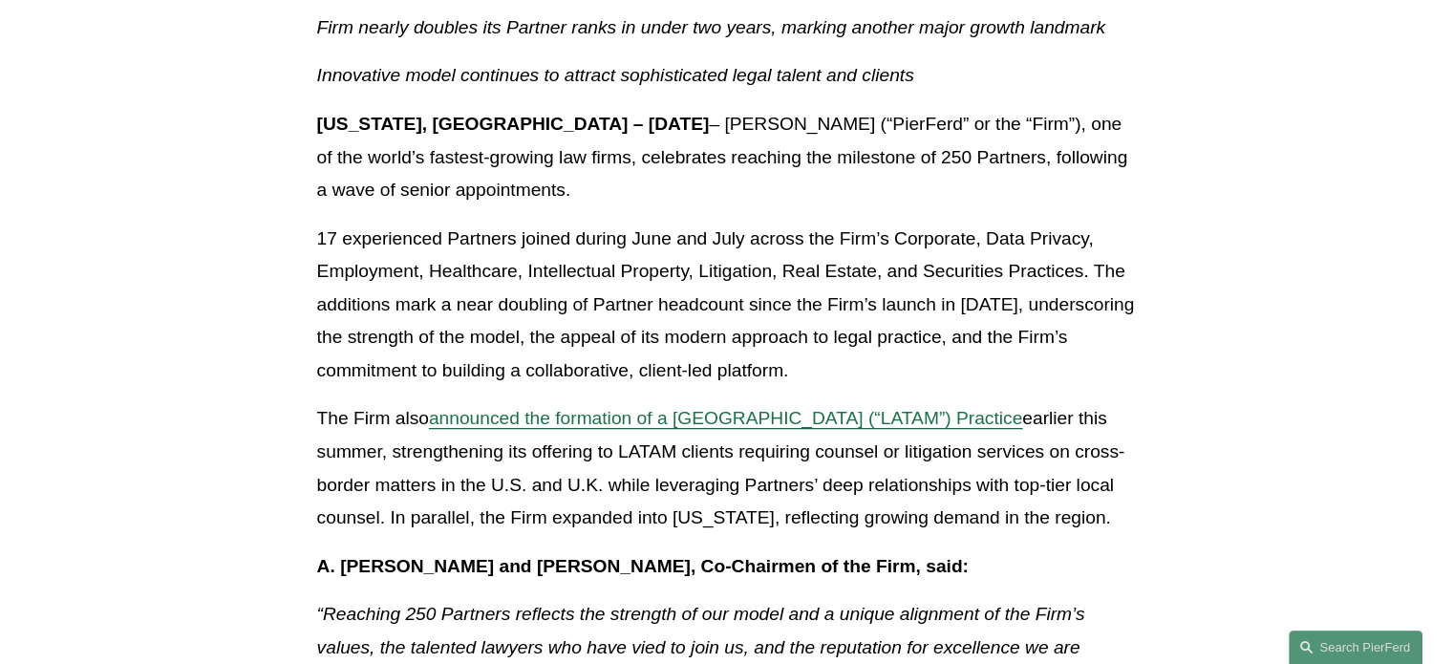
scroll to position [860, 0]
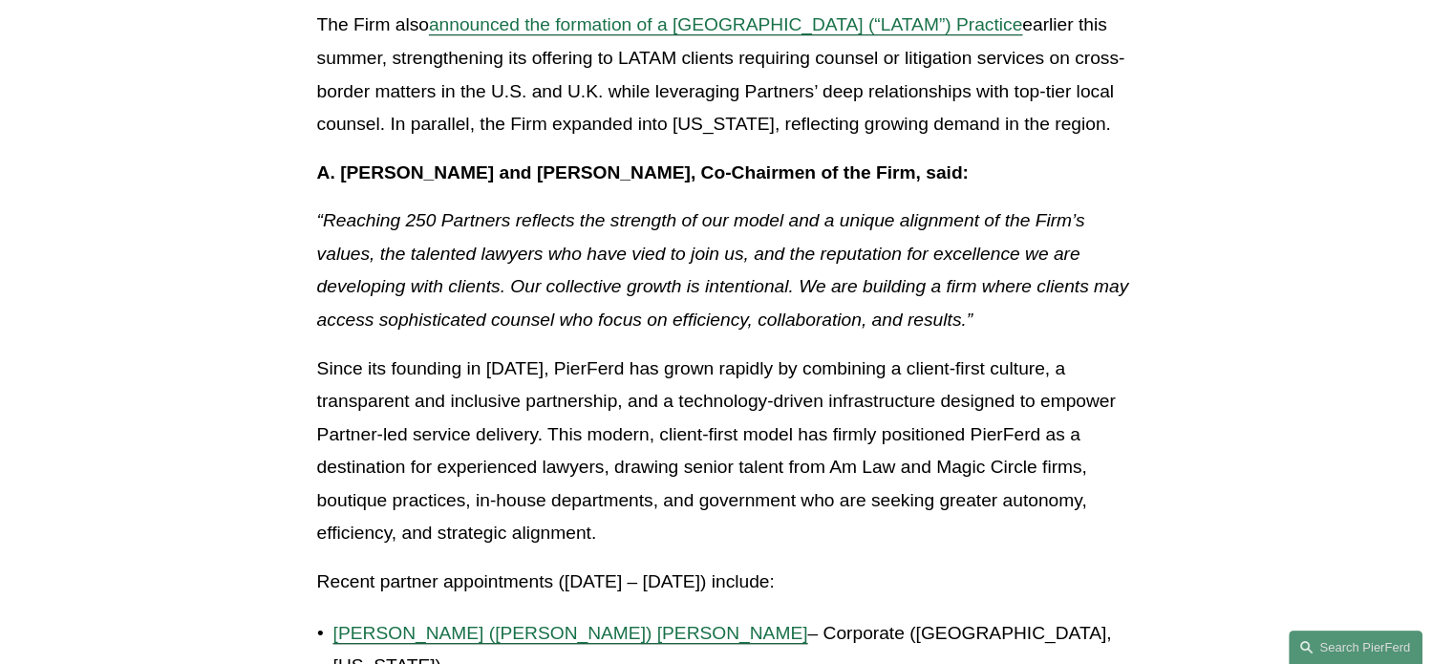
drag, startPoint x: 589, startPoint y: 215, endPoint x: 1350, endPoint y: 582, distance: 845.3
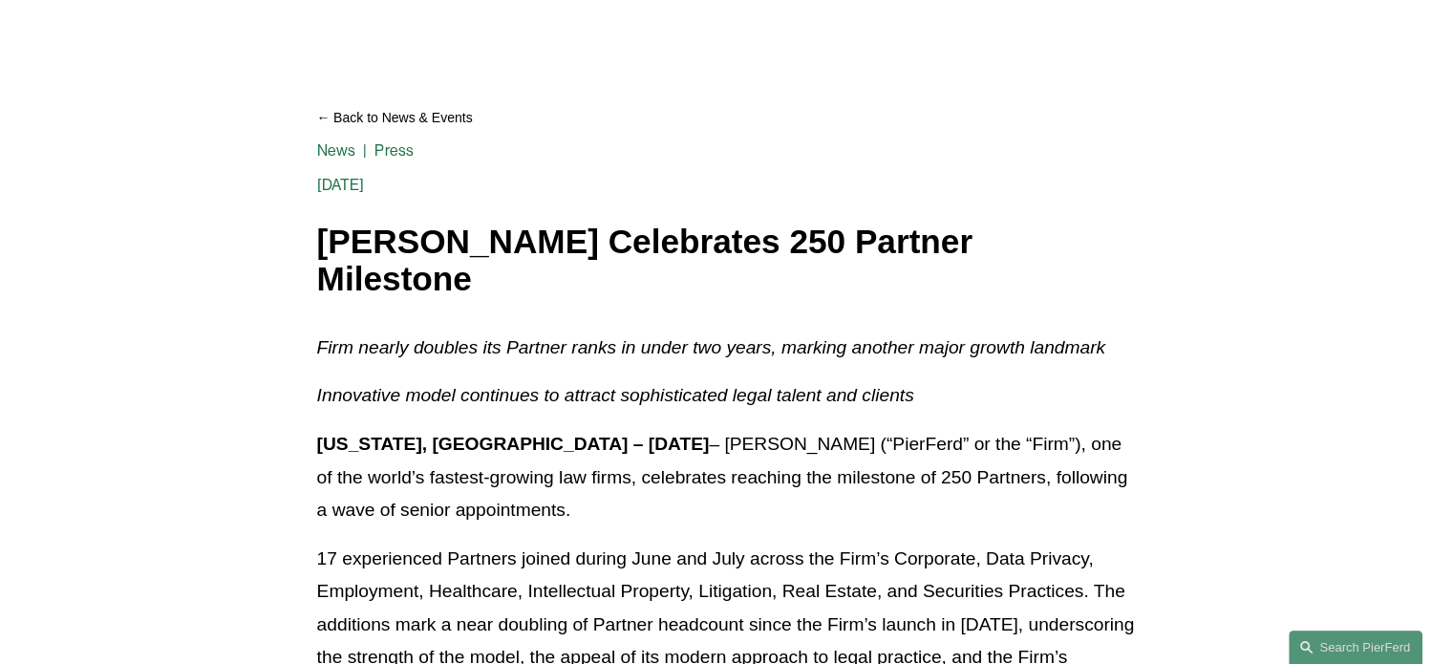
scroll to position [0, 0]
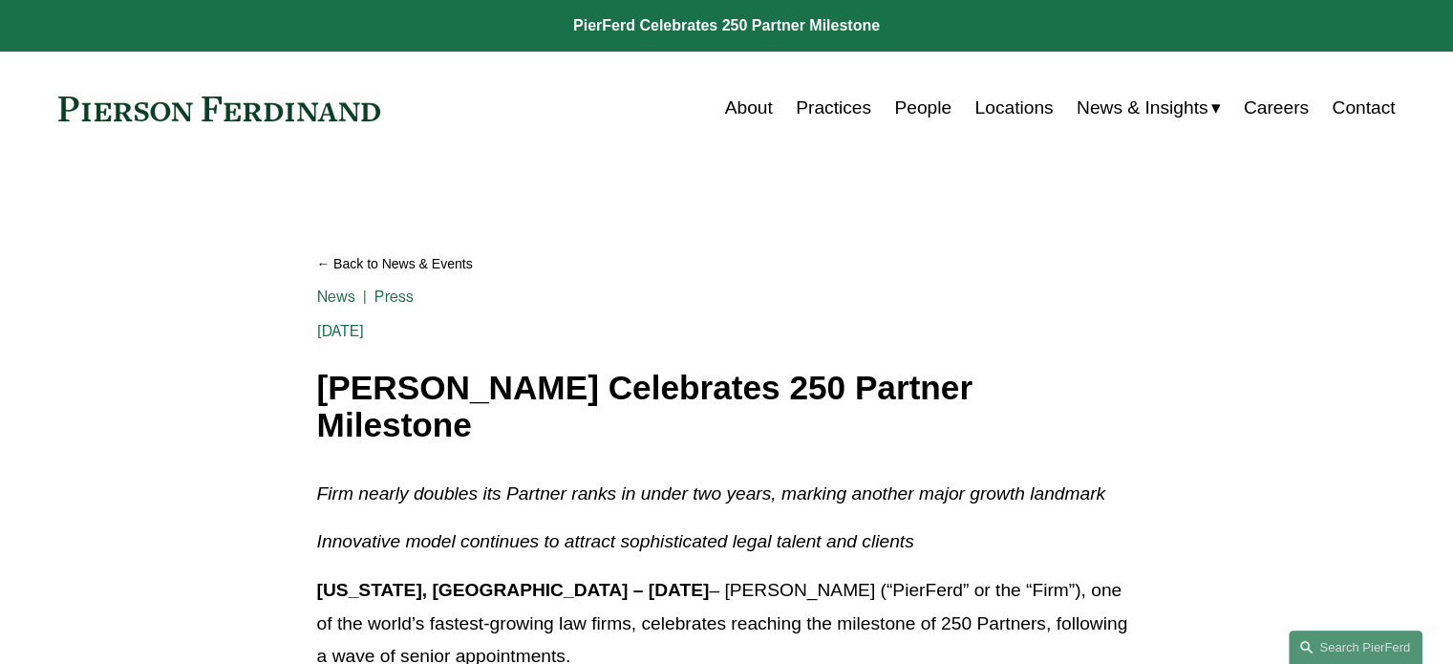
click at [910, 113] on link "People" at bounding box center [922, 108] width 57 height 36
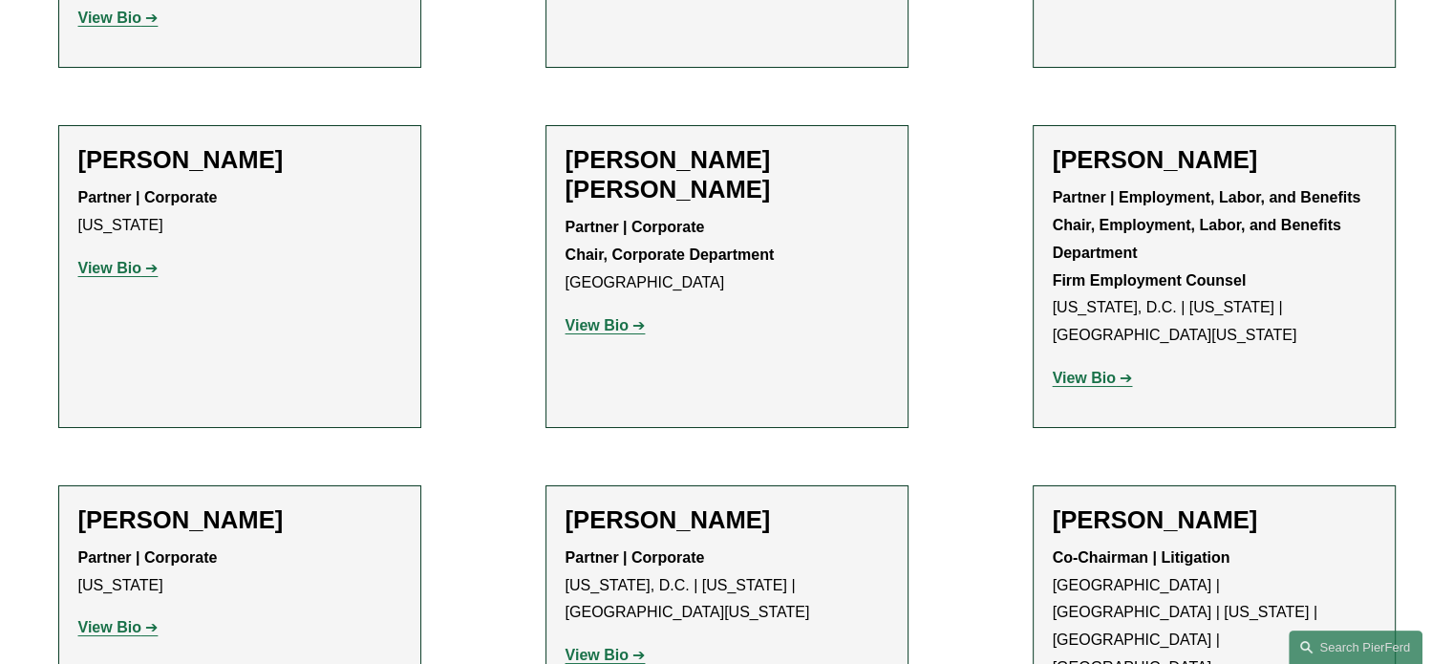
scroll to position [6880, 0]
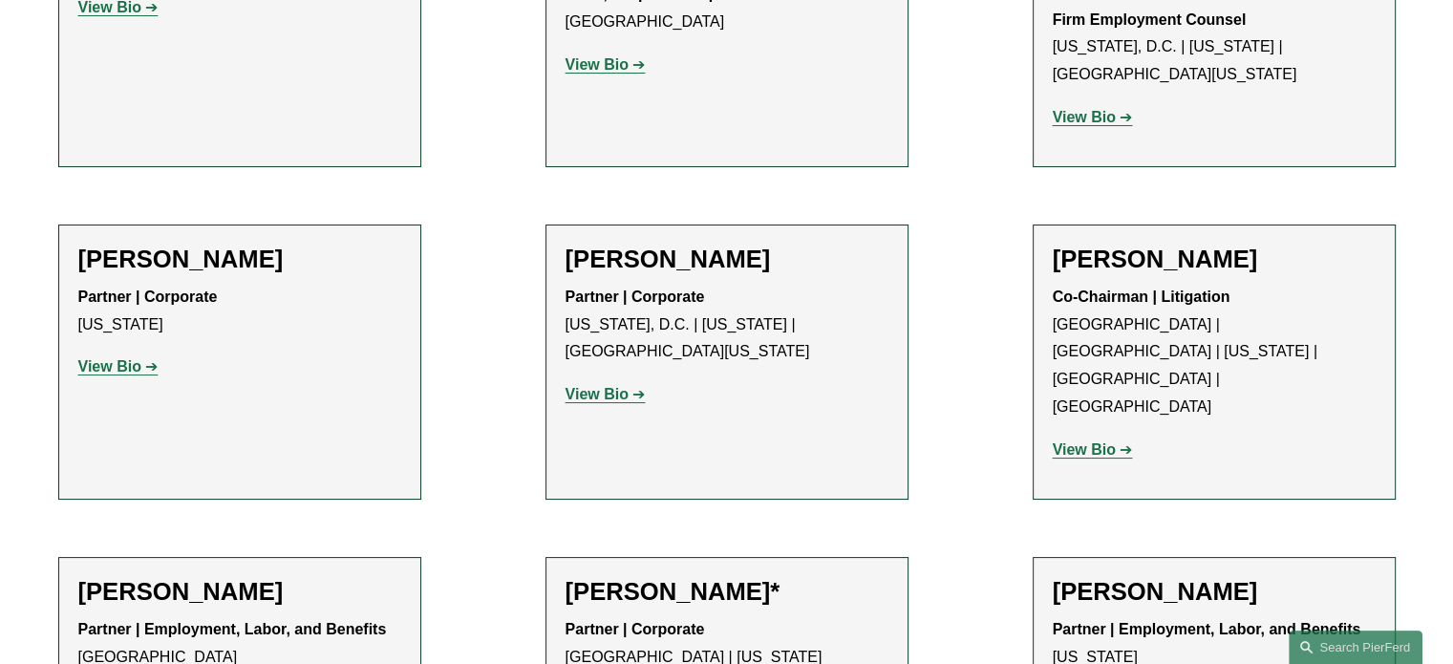
scroll to position [7453, 0]
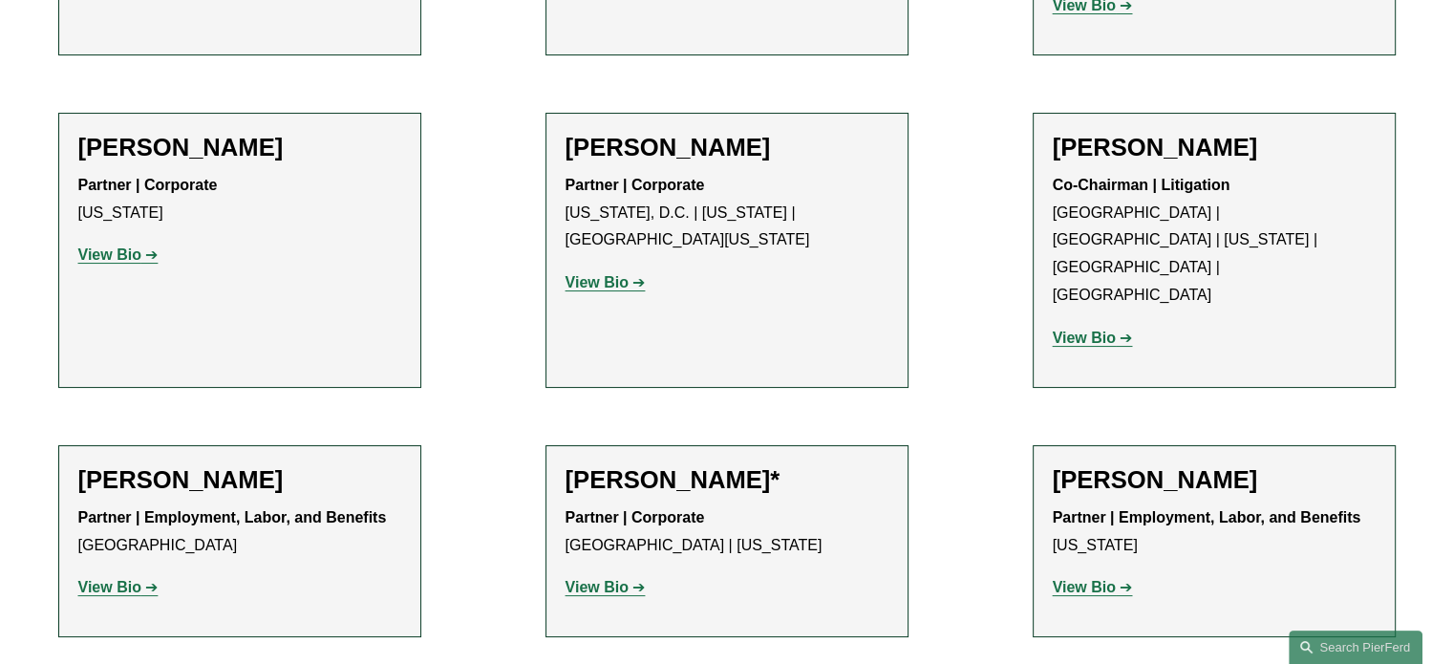
click at [616, 465] on div "Alison Finley* Partner | Corporate Los Angeles | New York View Bio Location: Lo…" at bounding box center [727, 541] width 323 height 153
click at [616, 574] on p "View Bio" at bounding box center [727, 588] width 323 height 28
click at [618, 579] on strong "View Bio" at bounding box center [597, 587] width 63 height 16
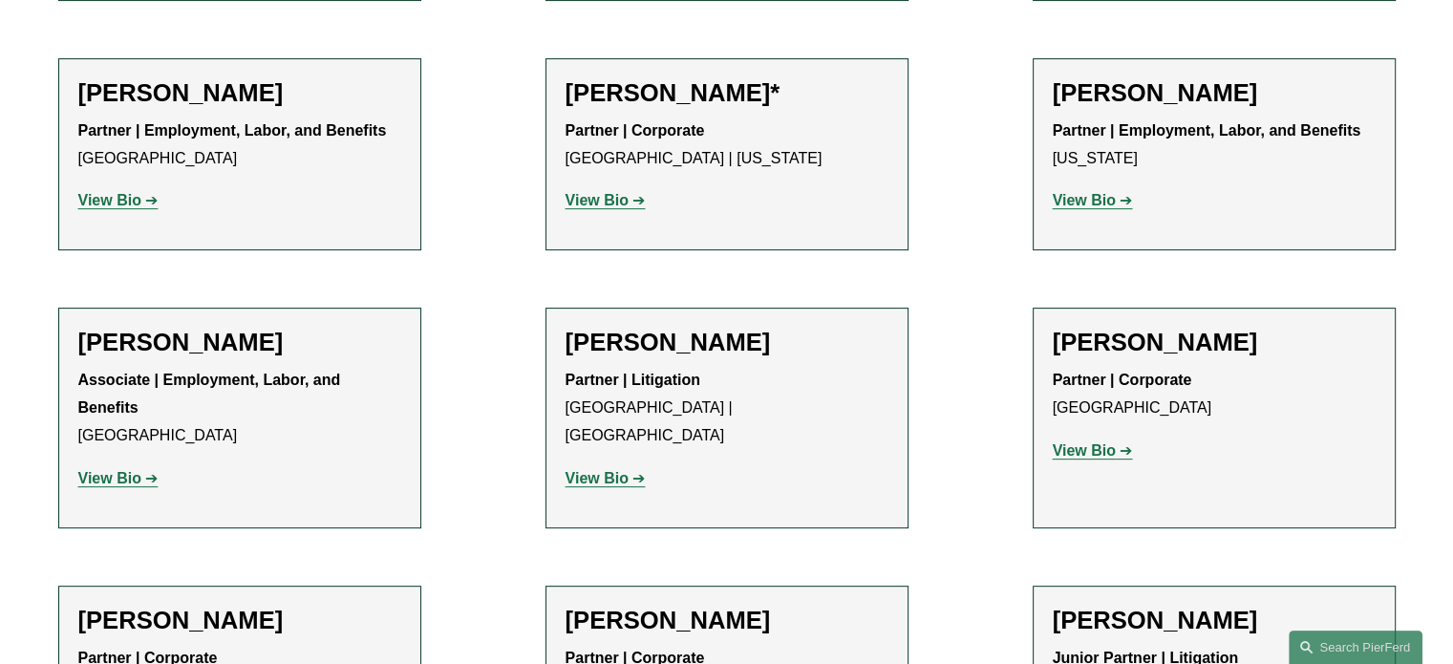
scroll to position [7931, 0]
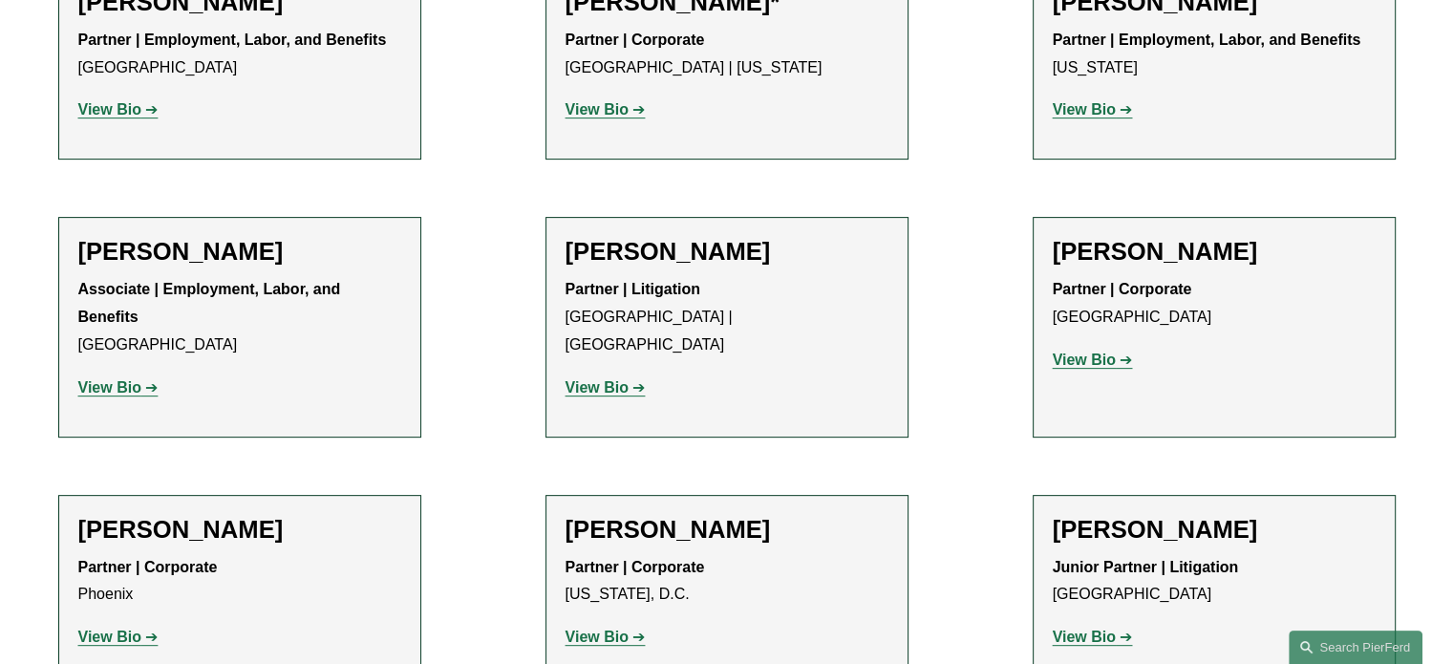
click at [1108, 629] on strong "View Bio" at bounding box center [1084, 637] width 63 height 16
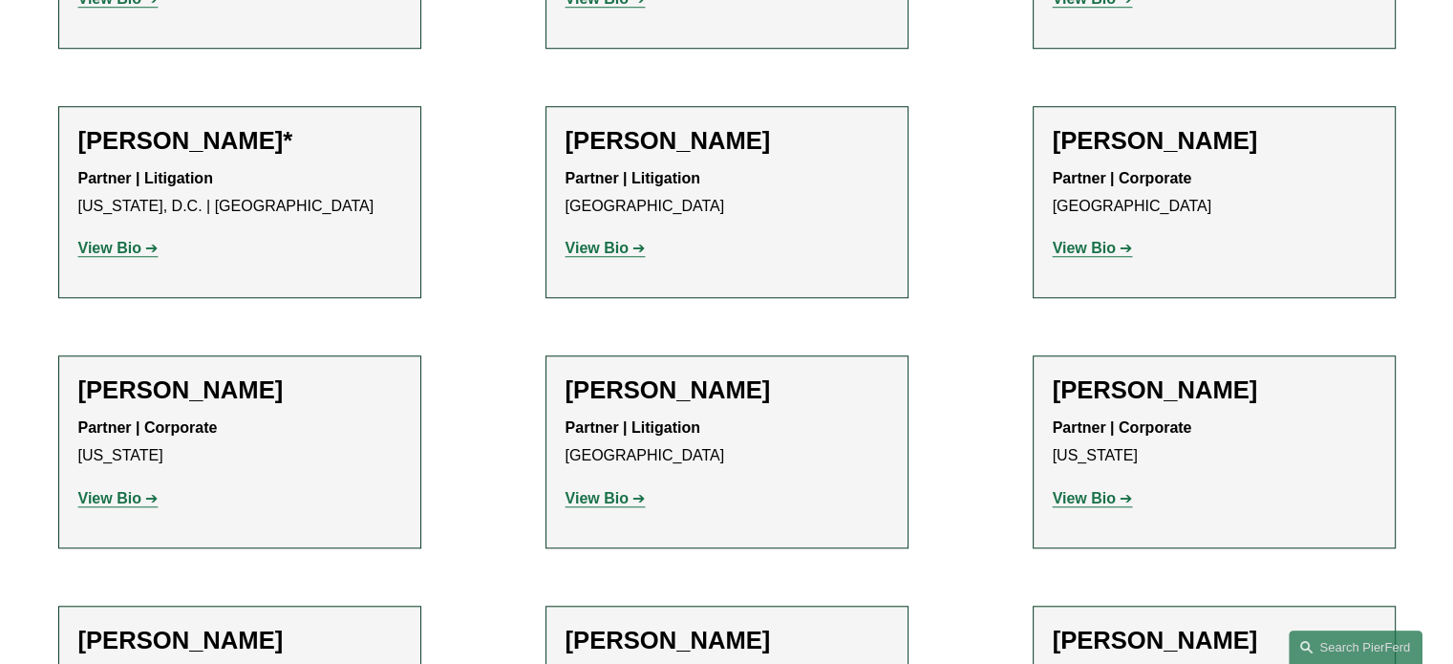
scroll to position [8791, 0]
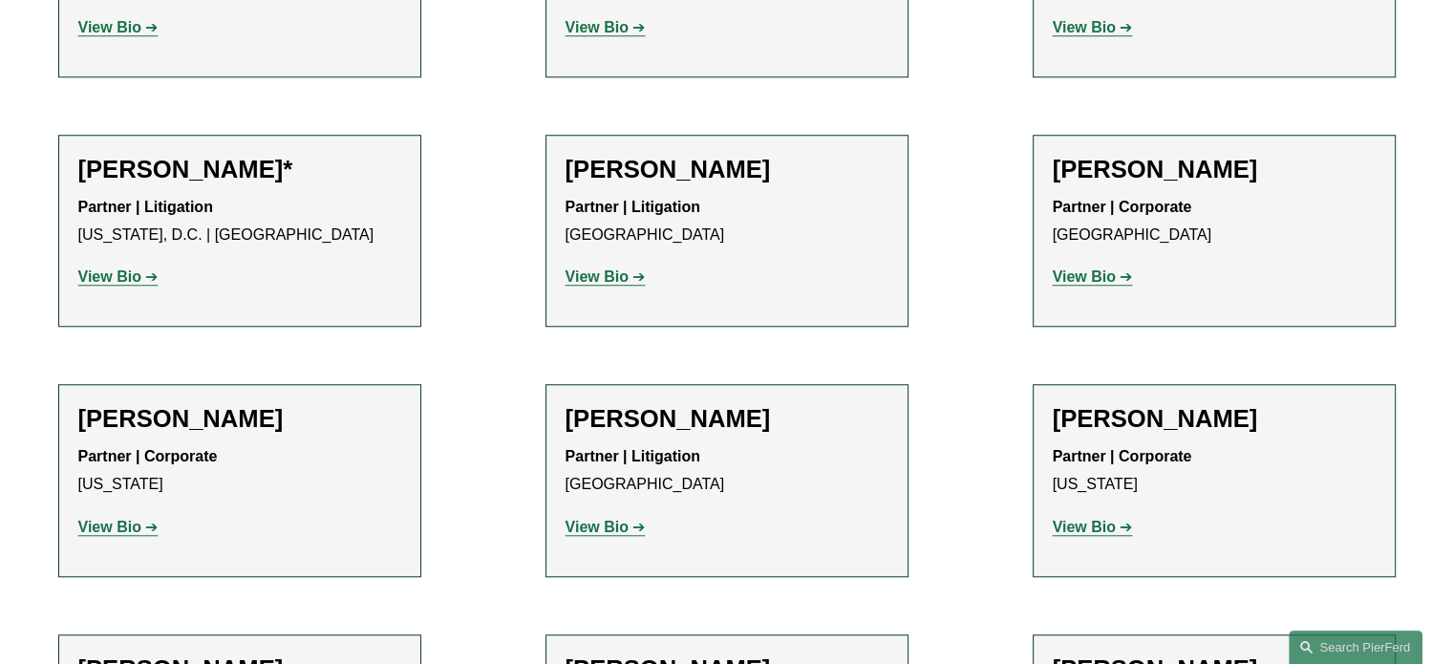
click at [1110, 519] on strong "View Bio" at bounding box center [1084, 527] width 63 height 16
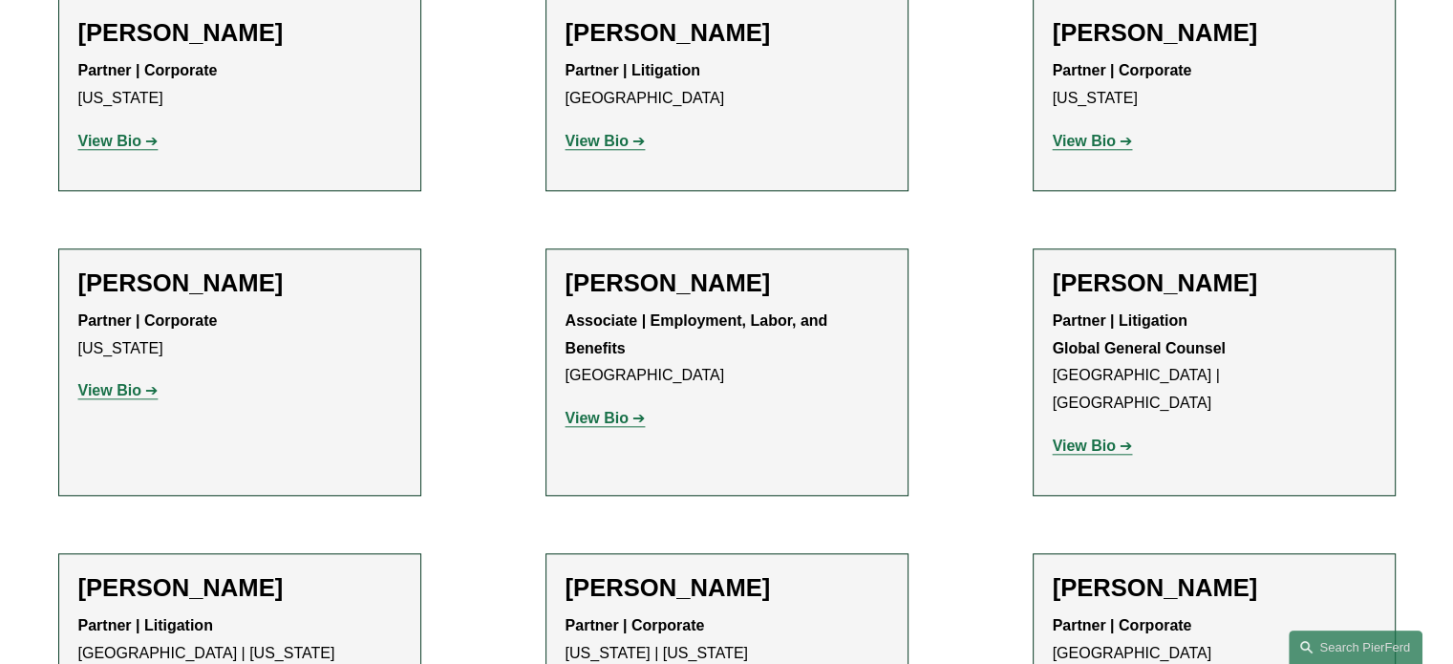
scroll to position [9364, 0]
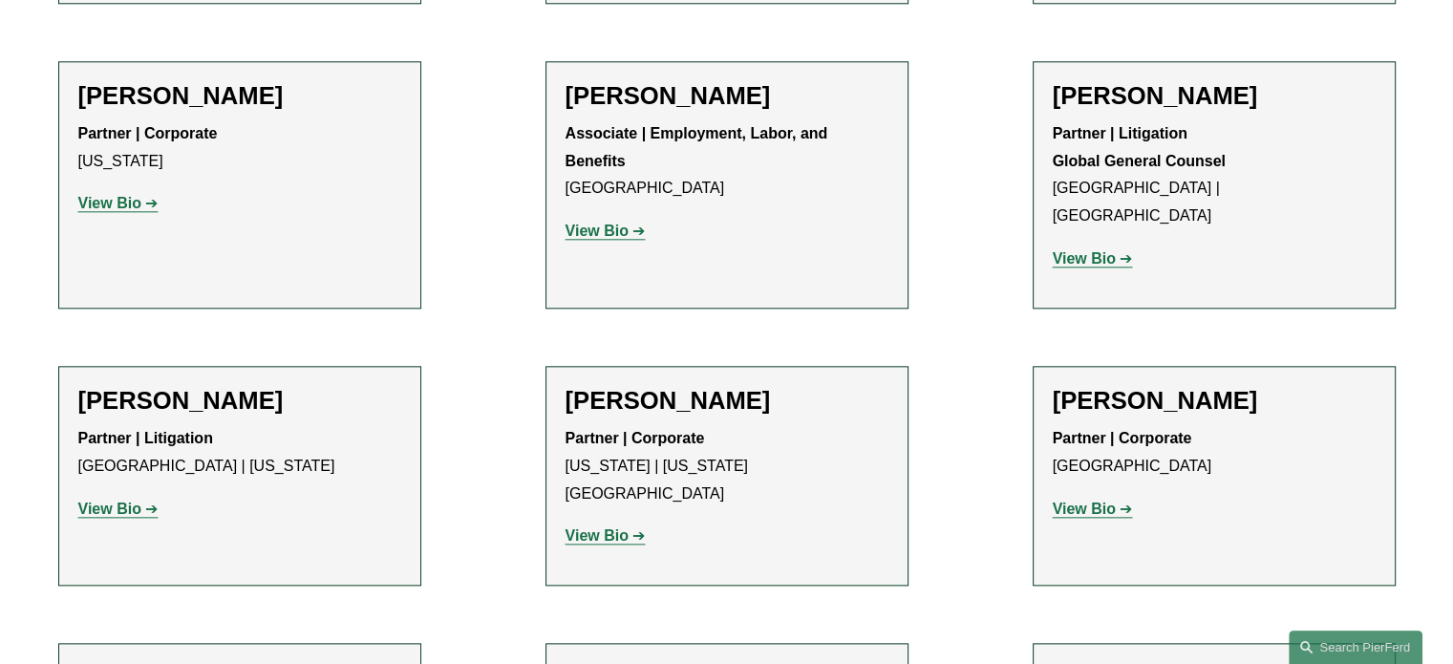
click at [1106, 501] on strong "View Bio" at bounding box center [1084, 509] width 63 height 16
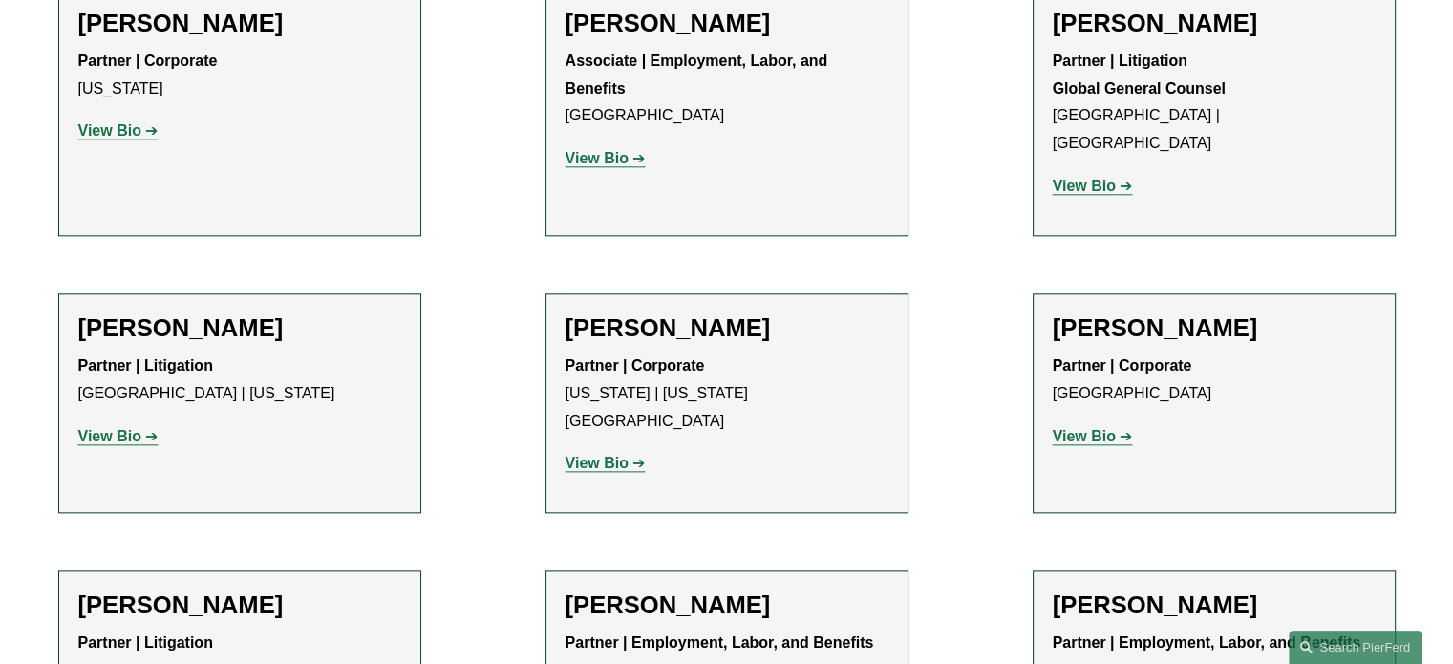
scroll to position [9746, 0]
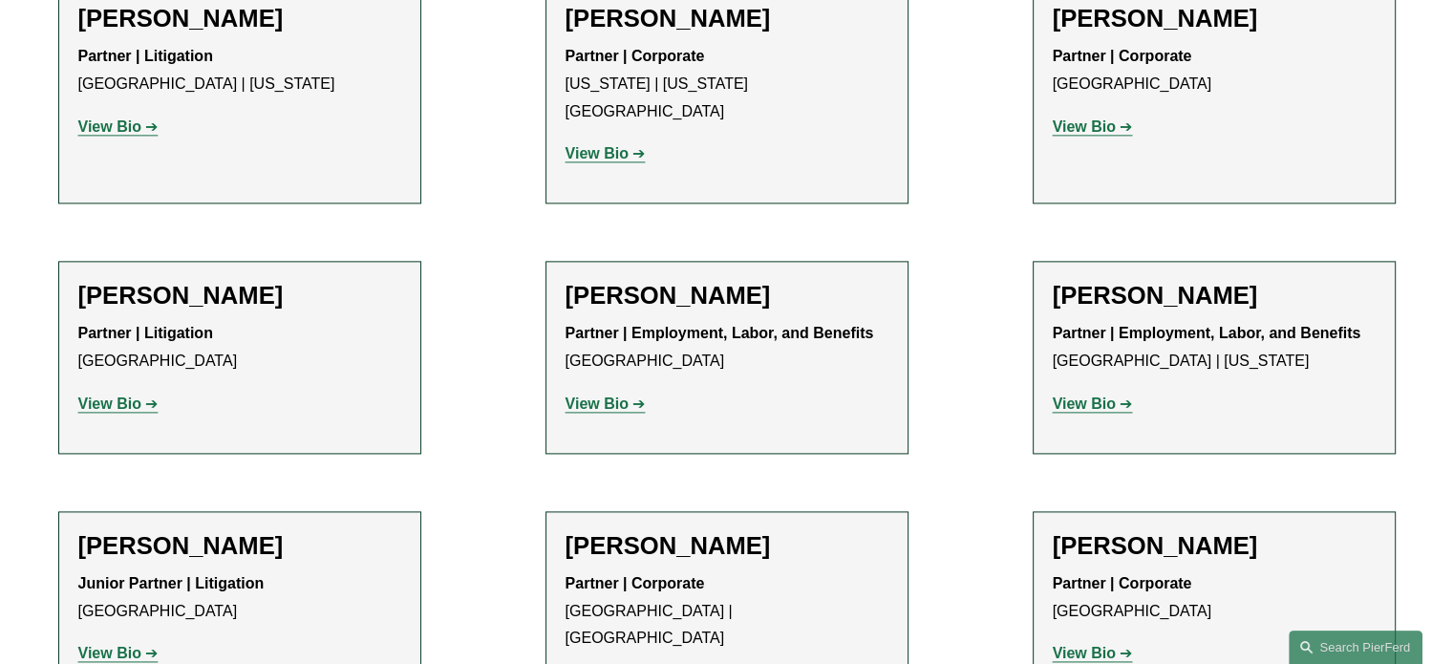
click at [111, 640] on p "View Bio" at bounding box center [239, 654] width 323 height 28
click at [128, 645] on strong "View Bio" at bounding box center [109, 653] width 63 height 16
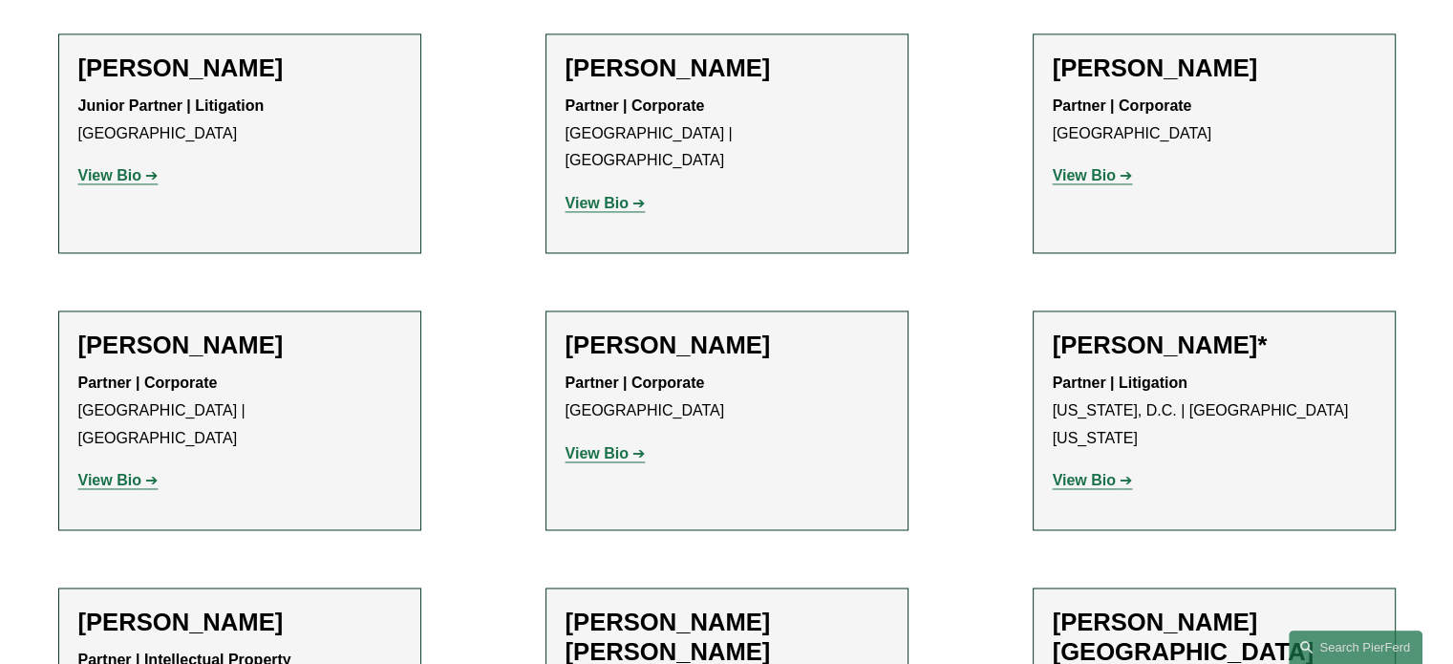
scroll to position [10128, 0]
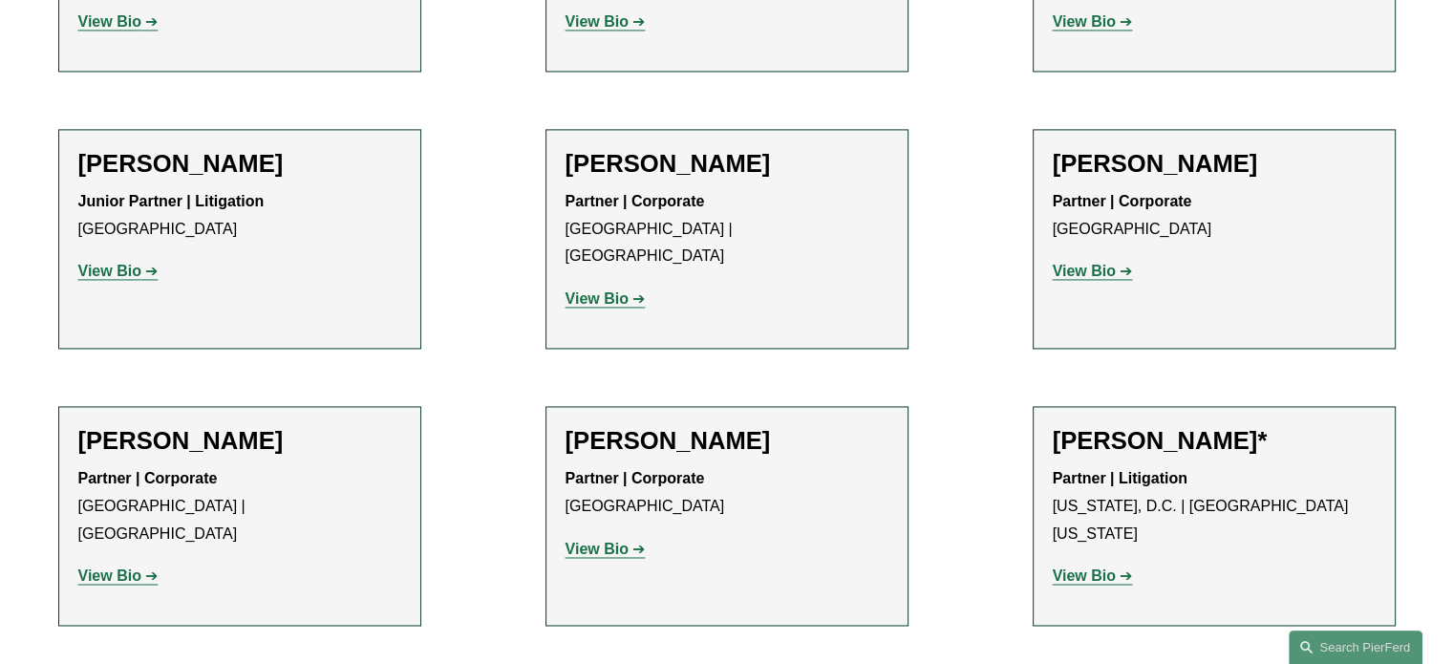
click at [1108, 563] on p "View Bio" at bounding box center [1214, 577] width 323 height 28
click at [1106, 568] on strong "View Bio" at bounding box center [1084, 576] width 63 height 16
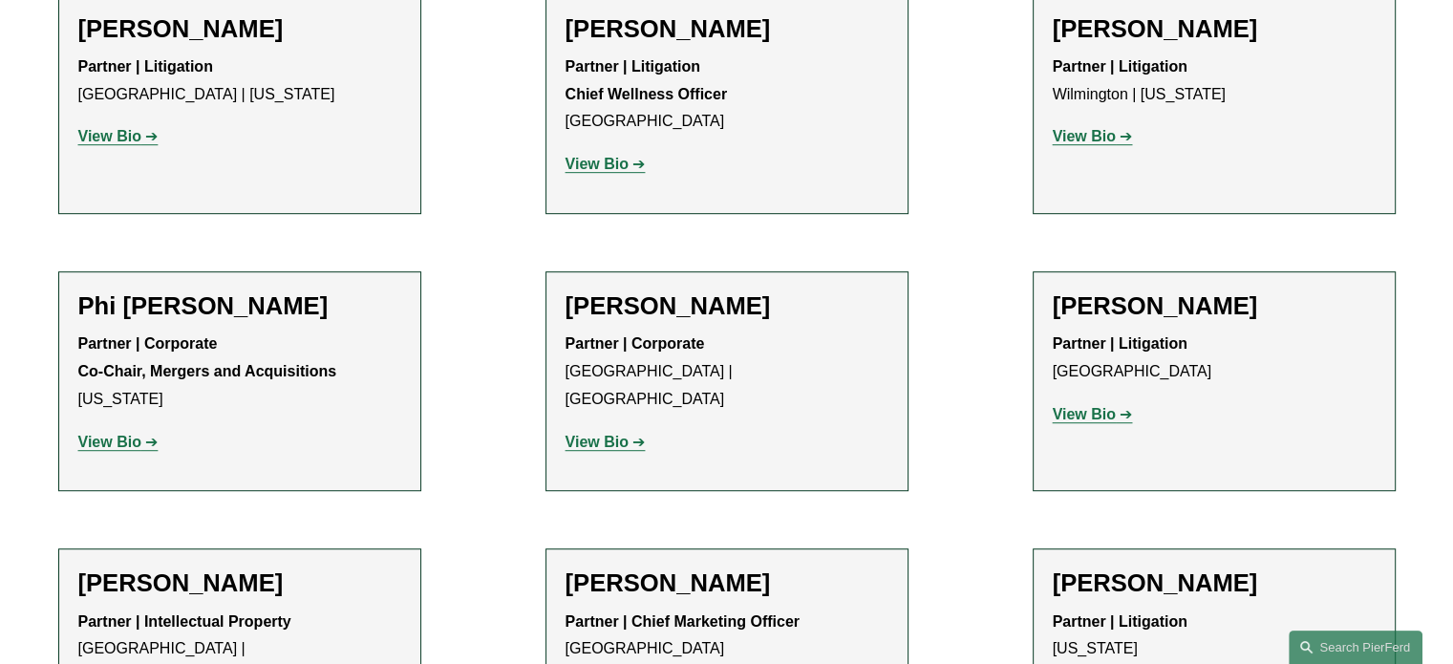
scroll to position [15766, 0]
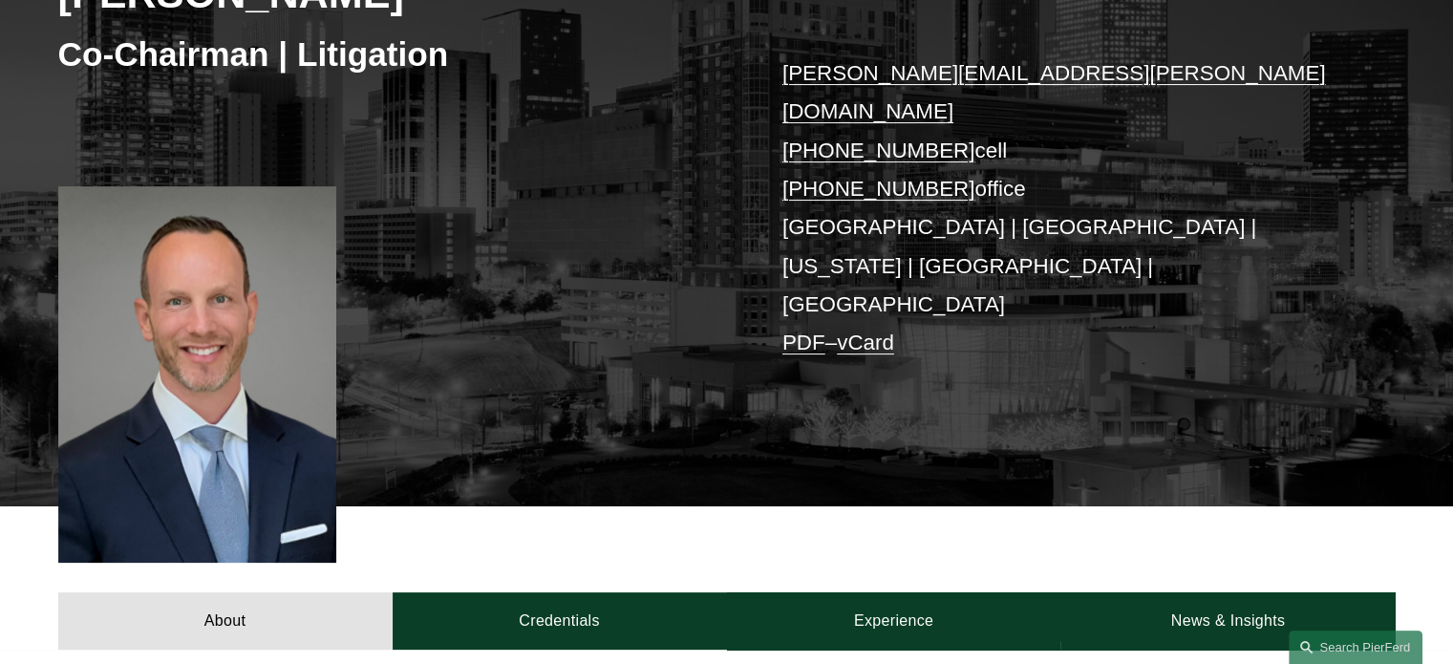
scroll to position [382, 0]
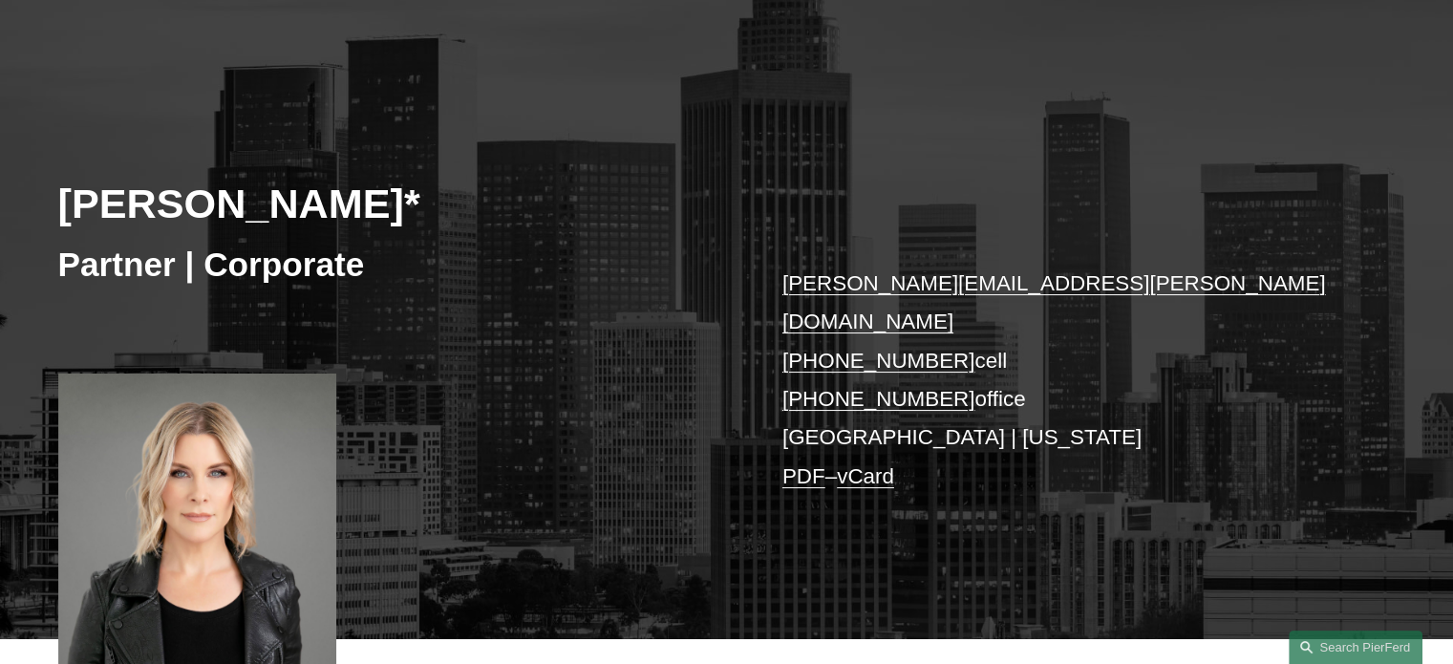
scroll to position [478, 0]
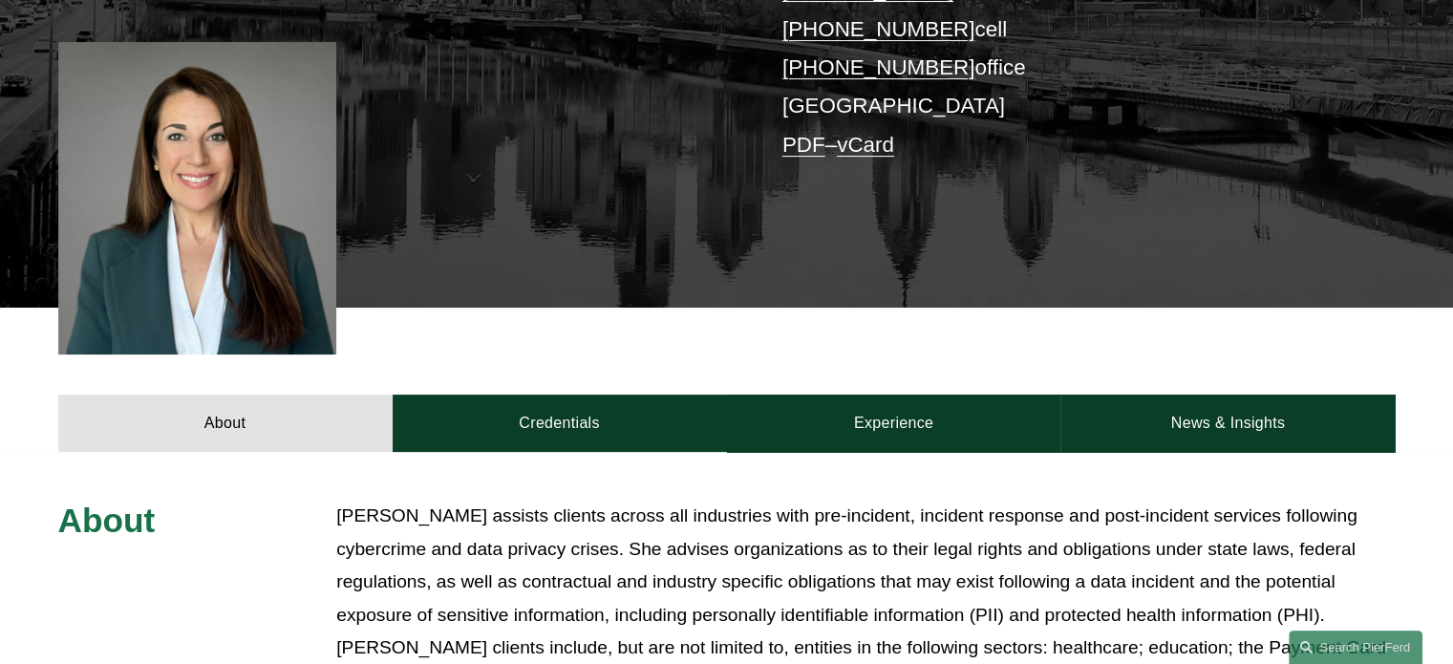
scroll to position [478, 0]
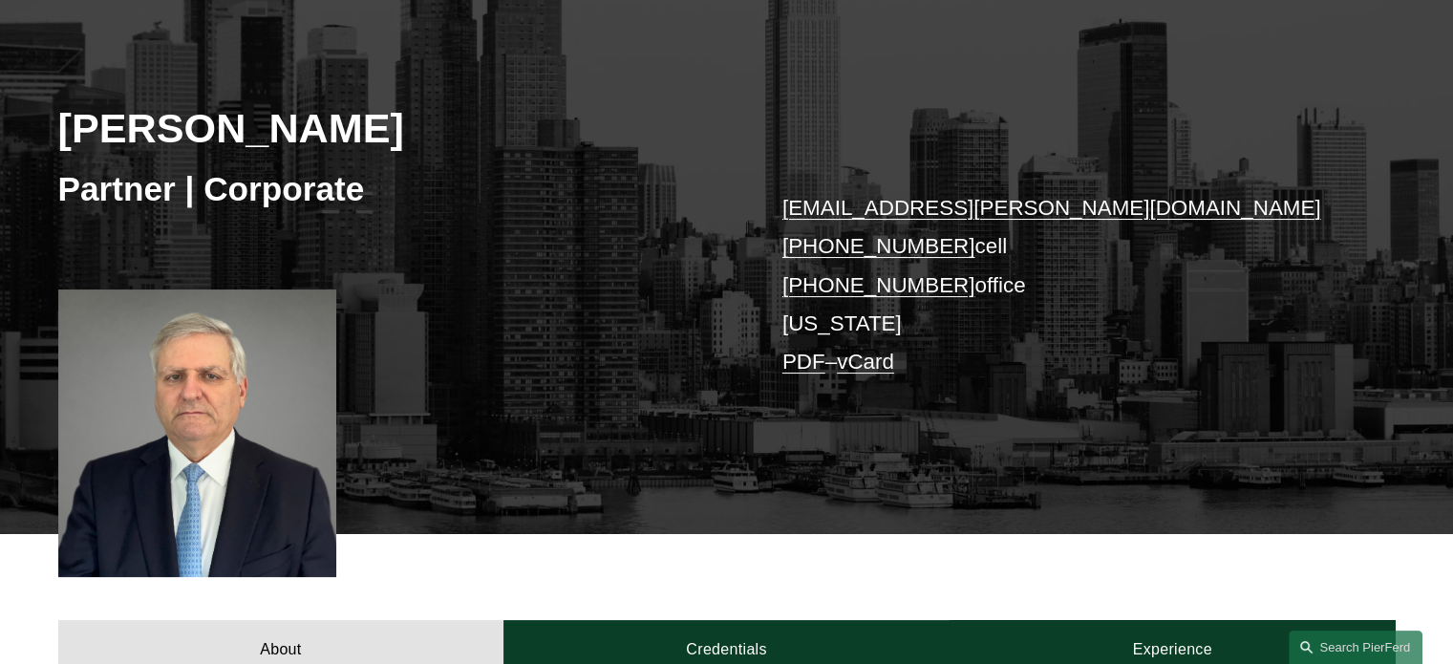
scroll to position [382, 0]
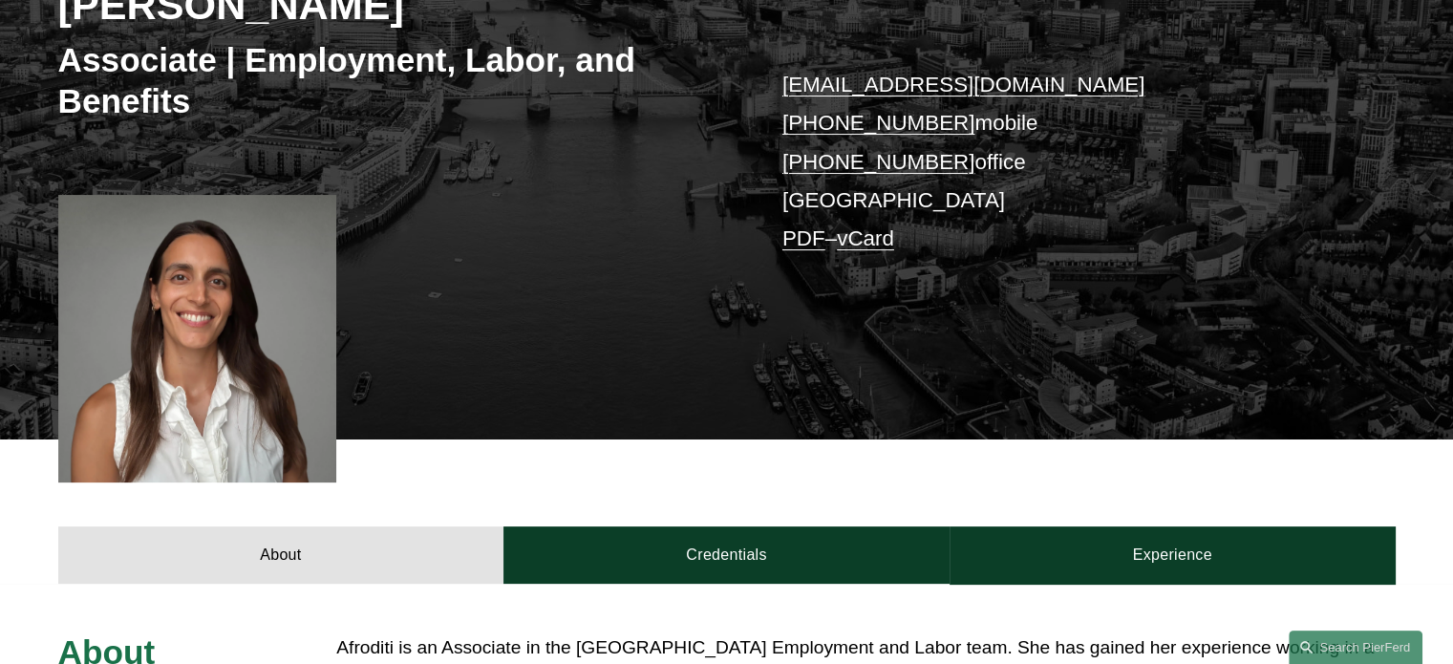
scroll to position [382, 0]
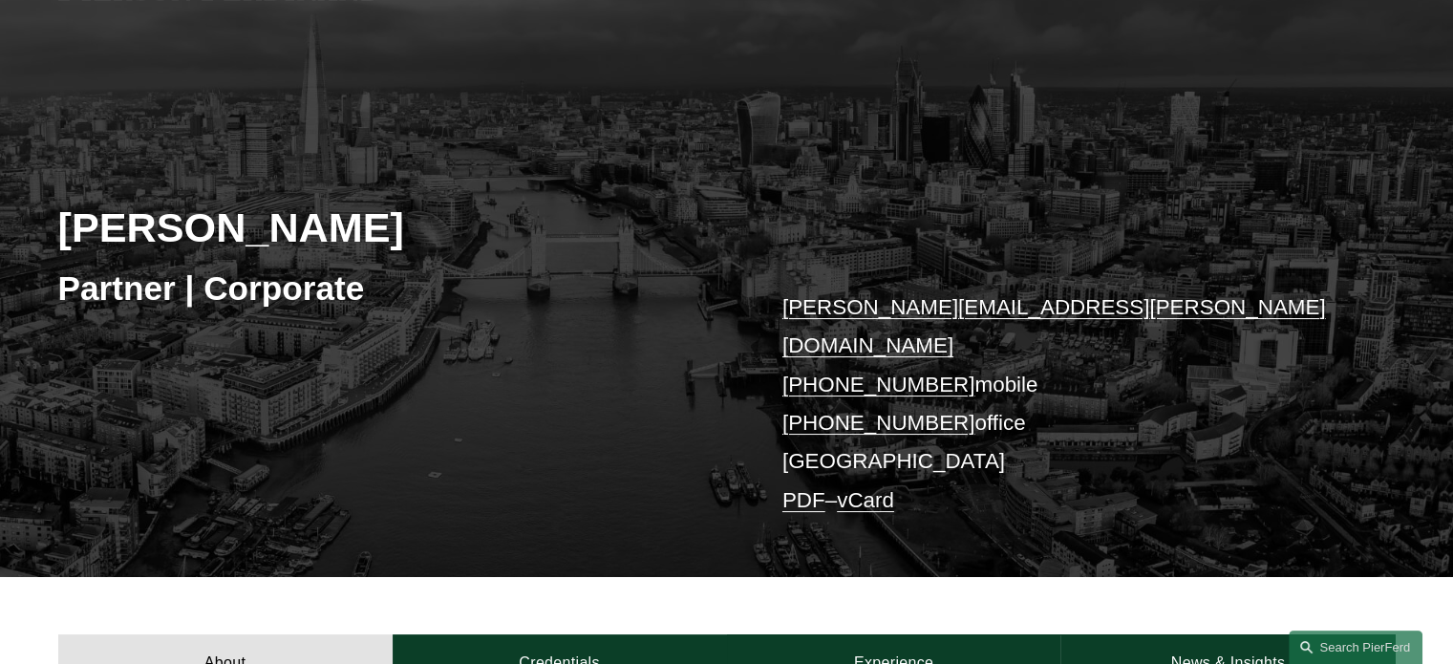
scroll to position [382, 0]
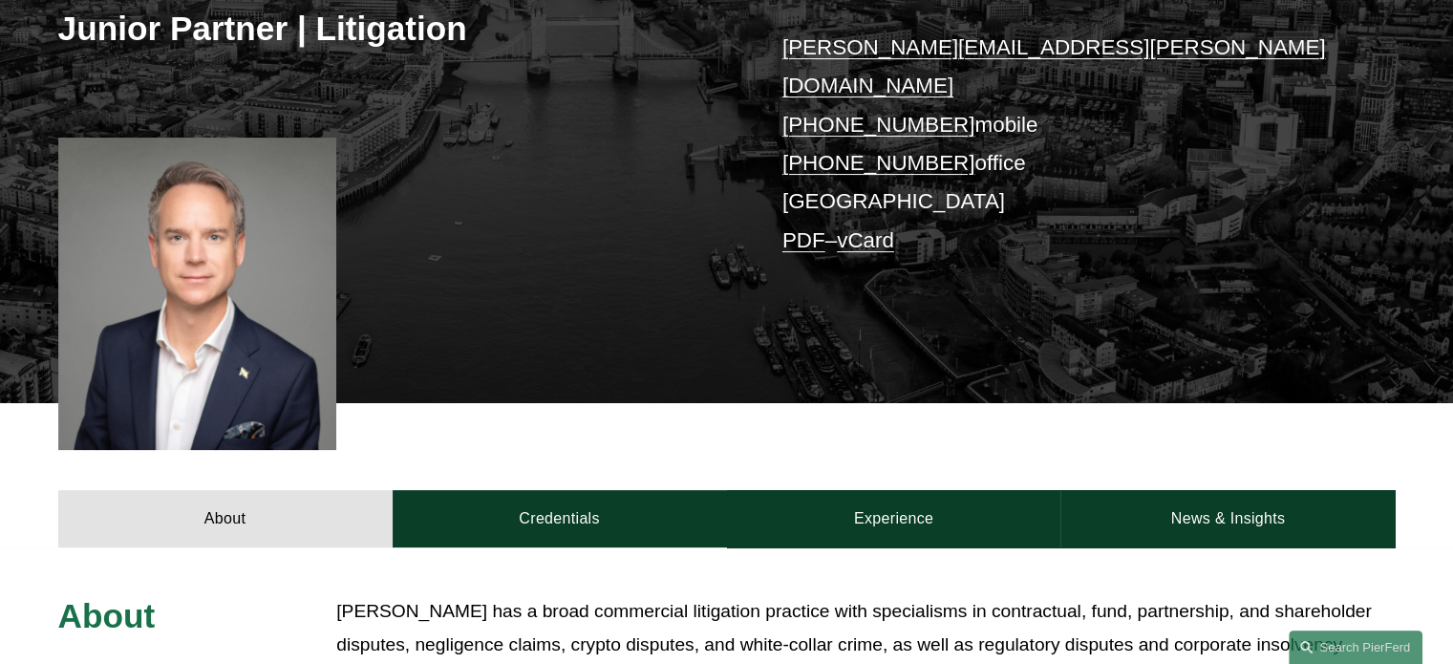
scroll to position [382, 0]
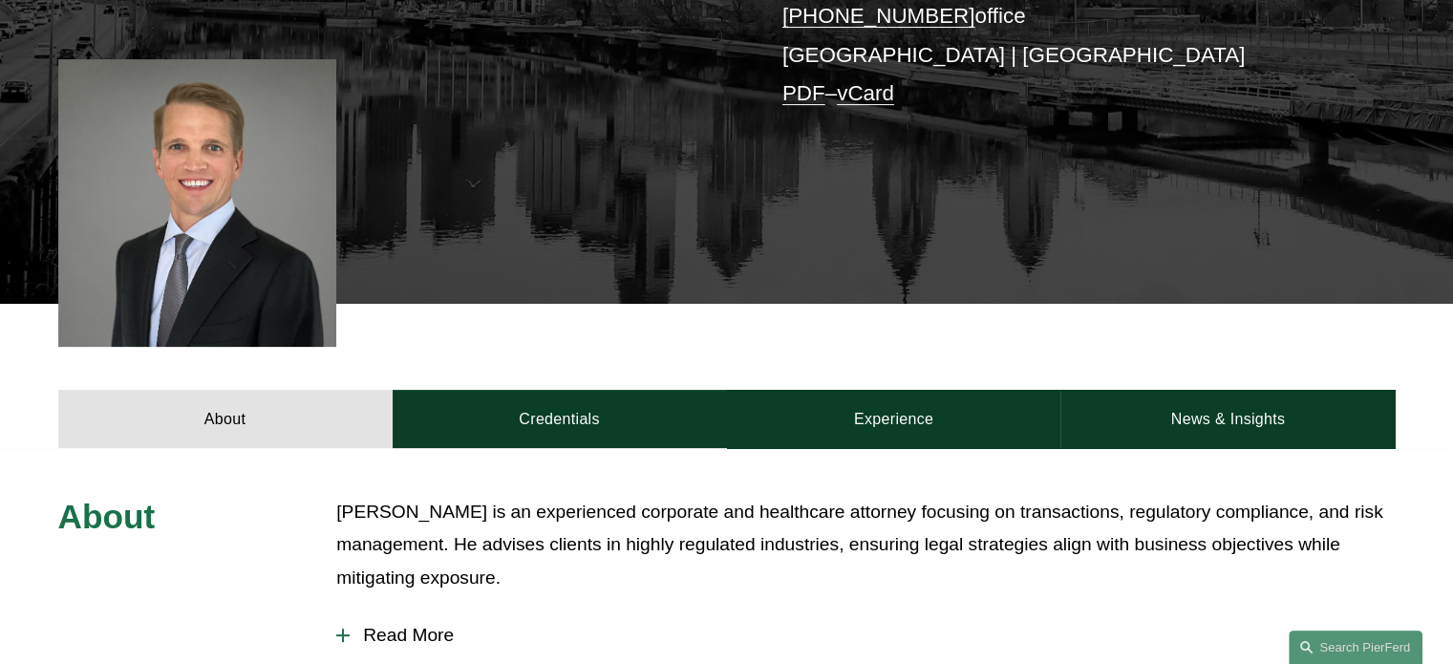
scroll to position [478, 0]
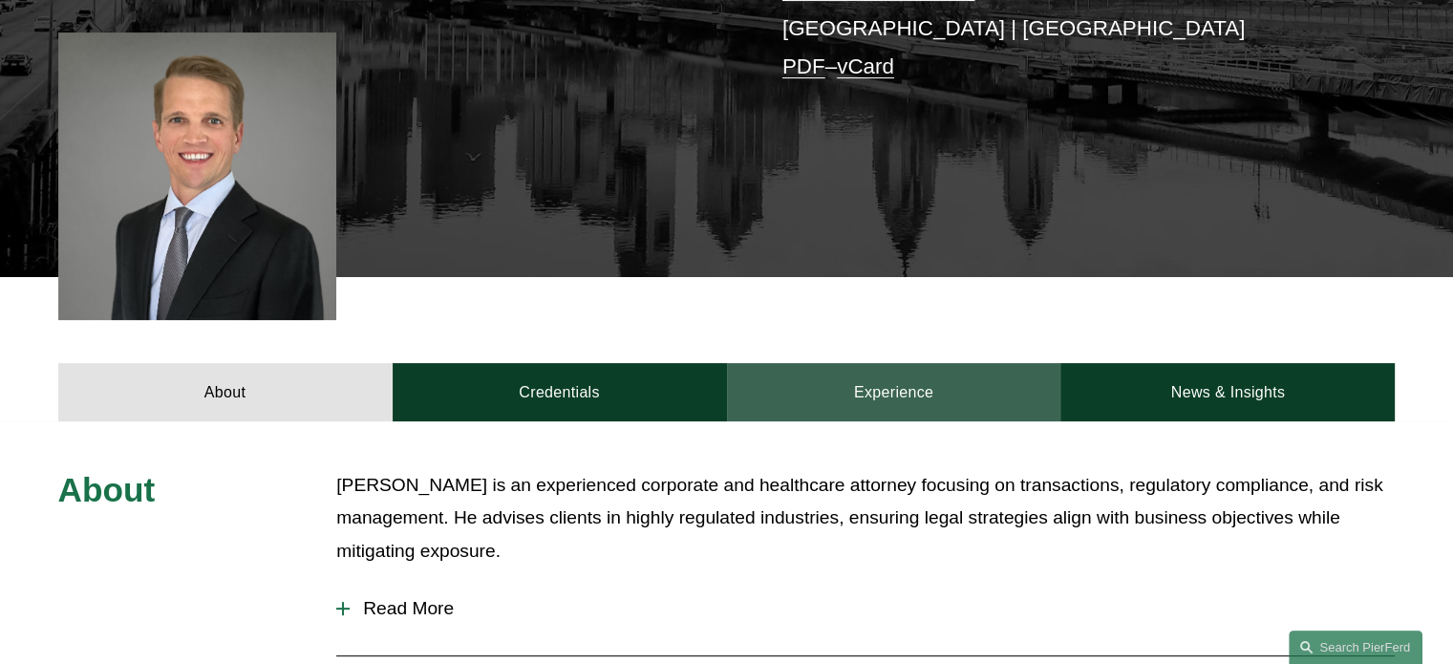
click at [868, 390] on link "Experience" at bounding box center [894, 391] width 334 height 57
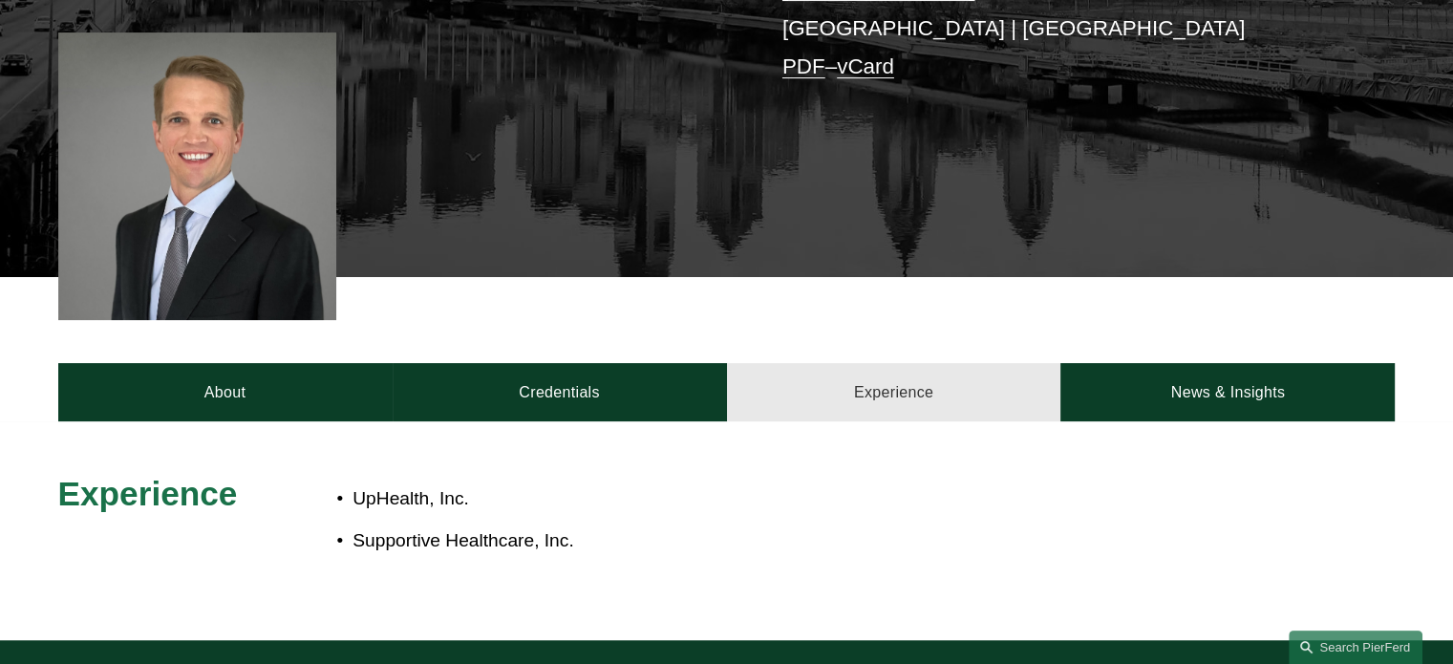
scroll to position [860, 0]
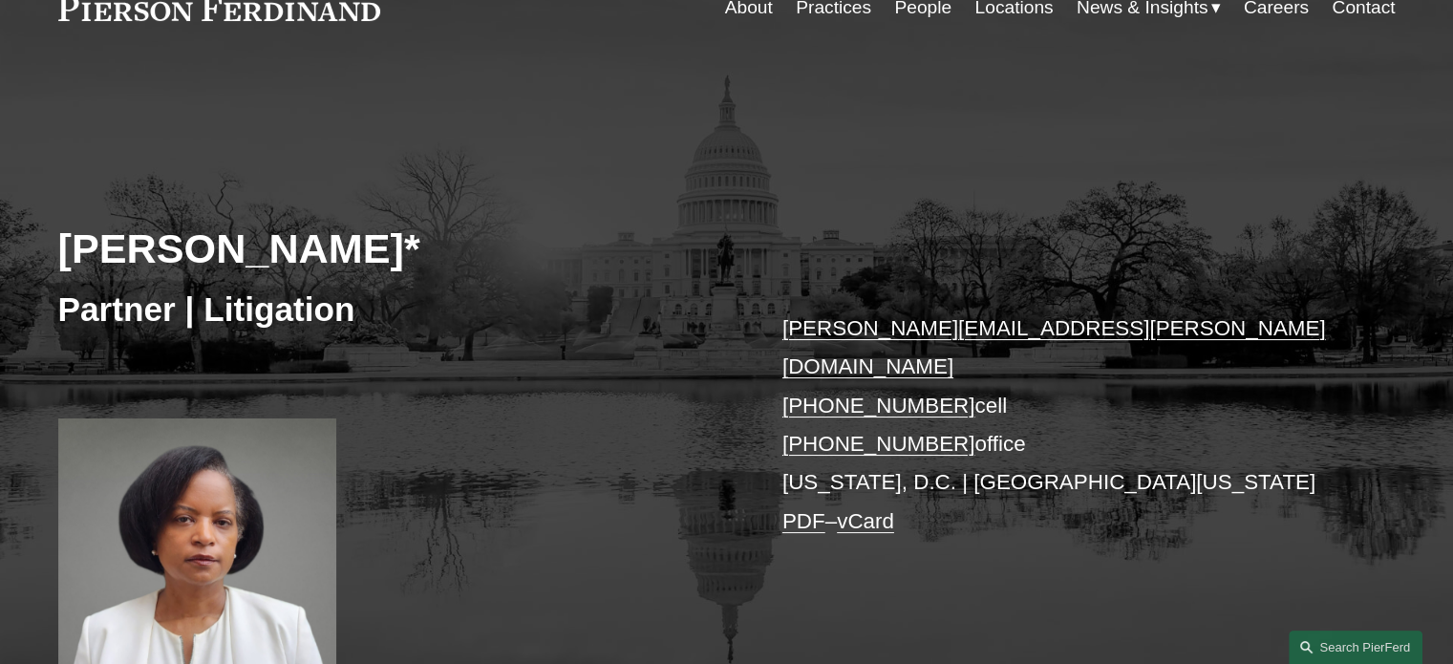
scroll to position [382, 0]
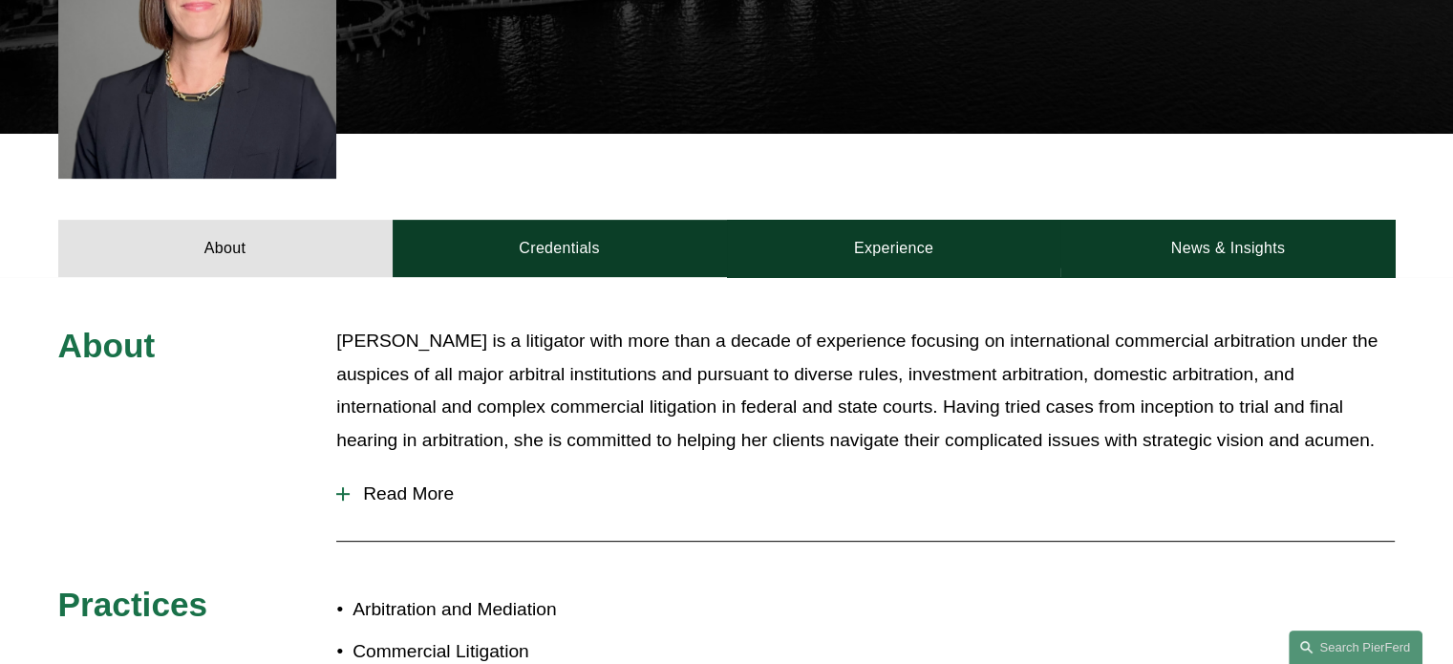
scroll to position [860, 0]
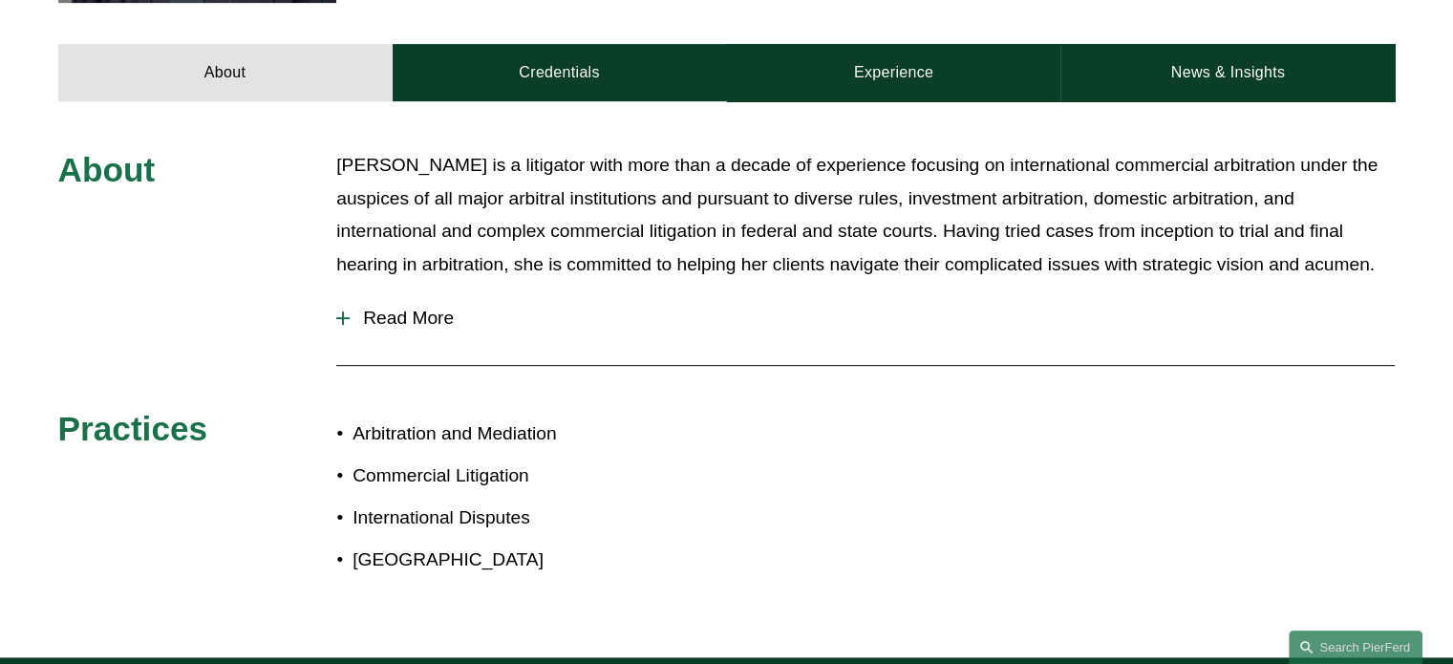
click at [424, 308] on span "Read More" at bounding box center [872, 318] width 1045 height 21
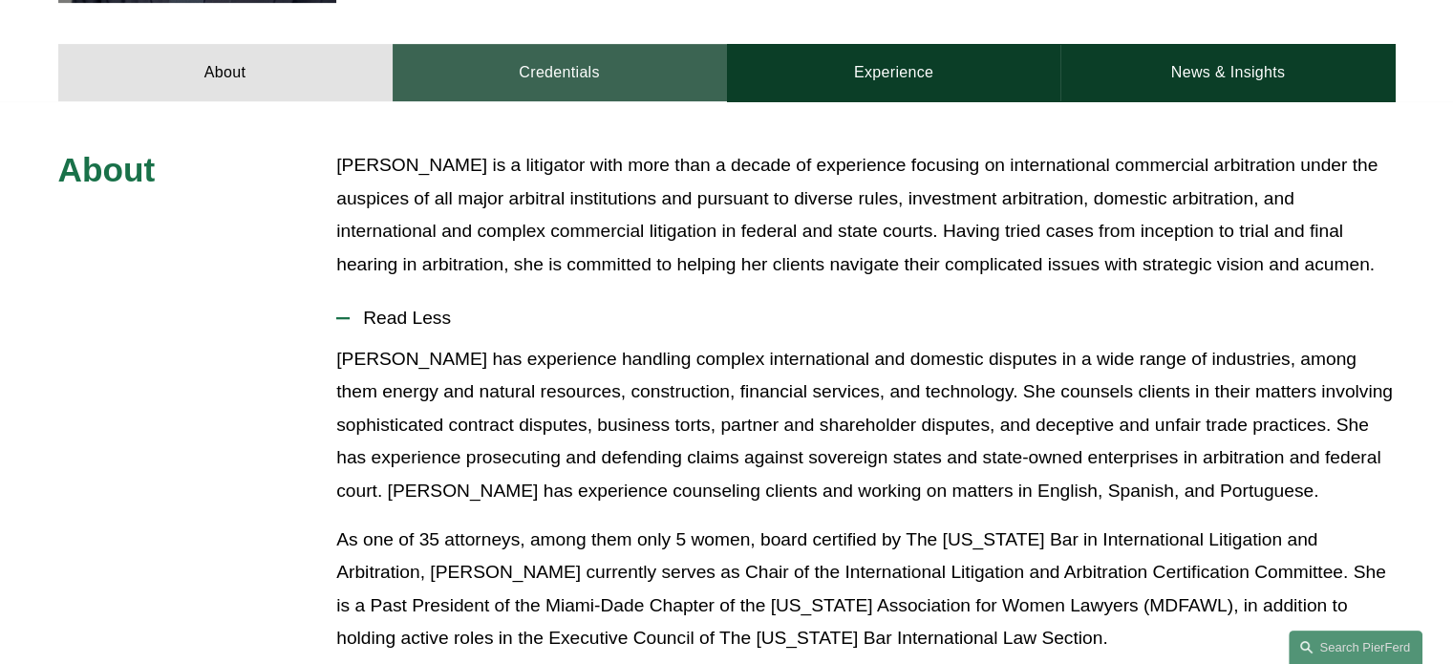
click at [572, 44] on link "Credentials" at bounding box center [560, 72] width 334 height 57
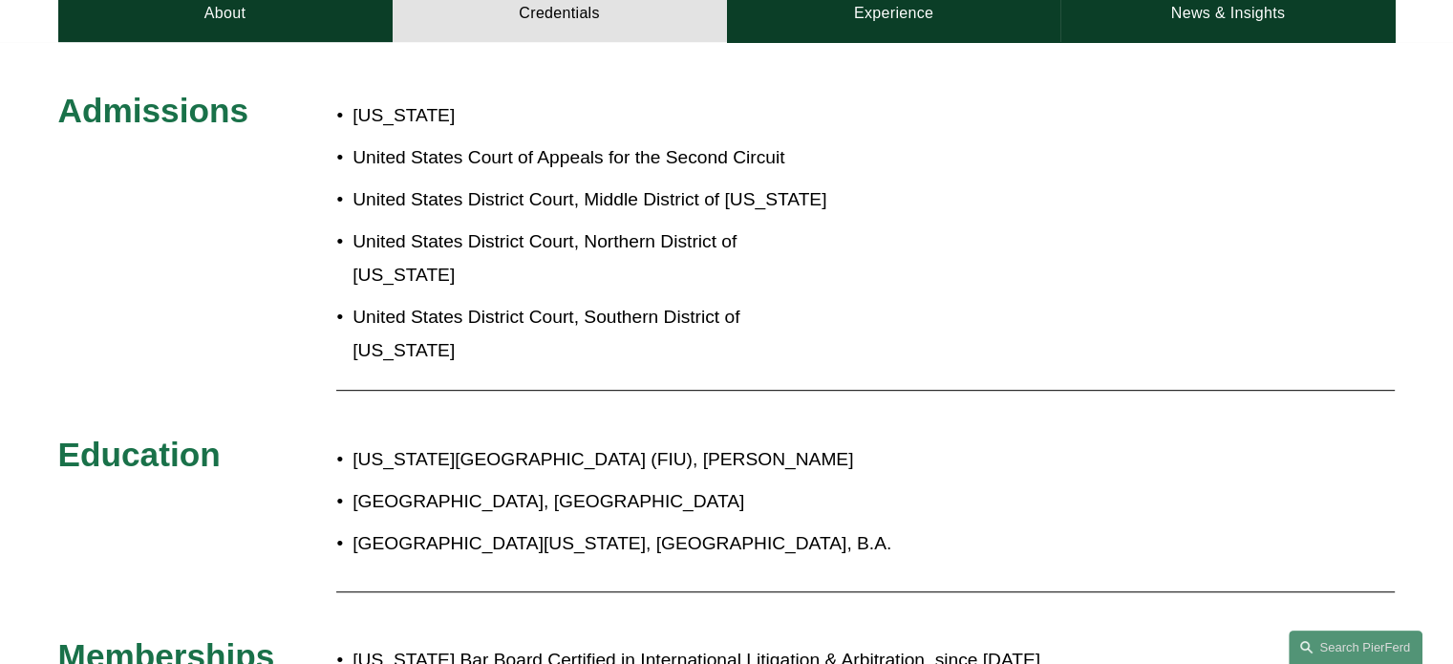
scroll to position [669, 0]
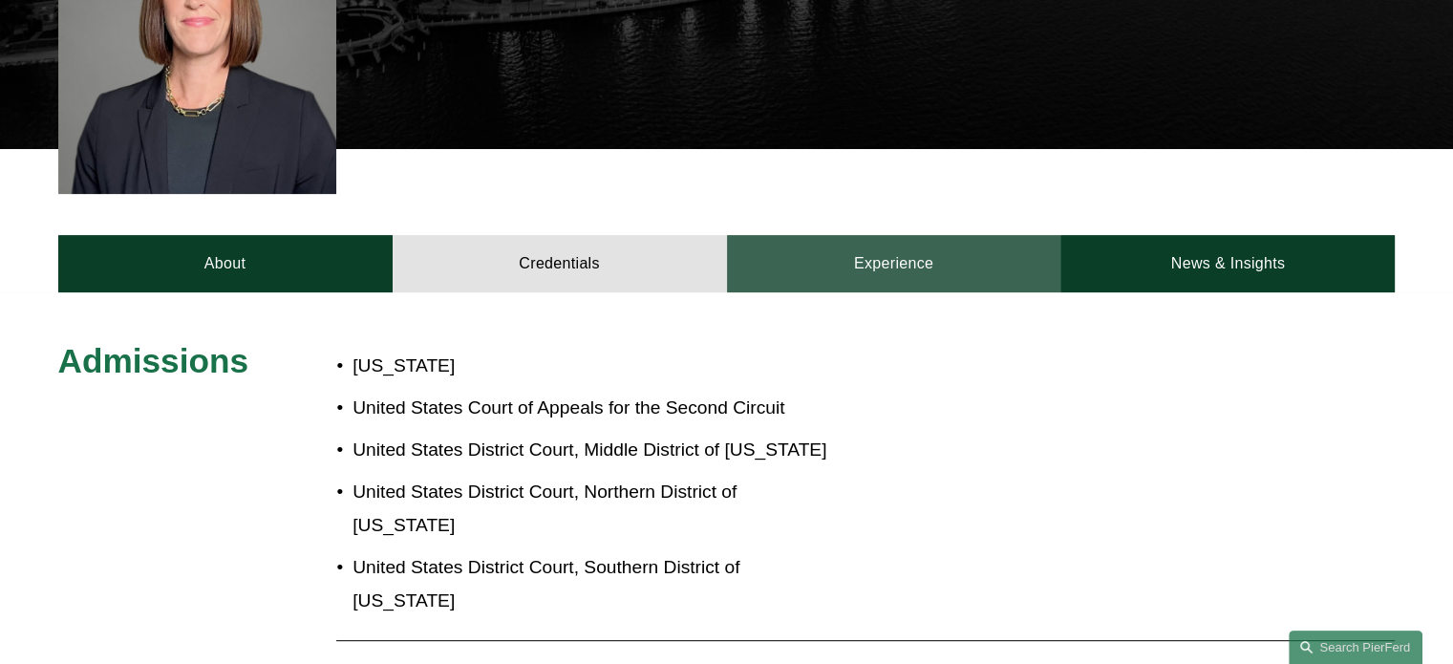
click at [870, 235] on link "Experience" at bounding box center [894, 263] width 334 height 57
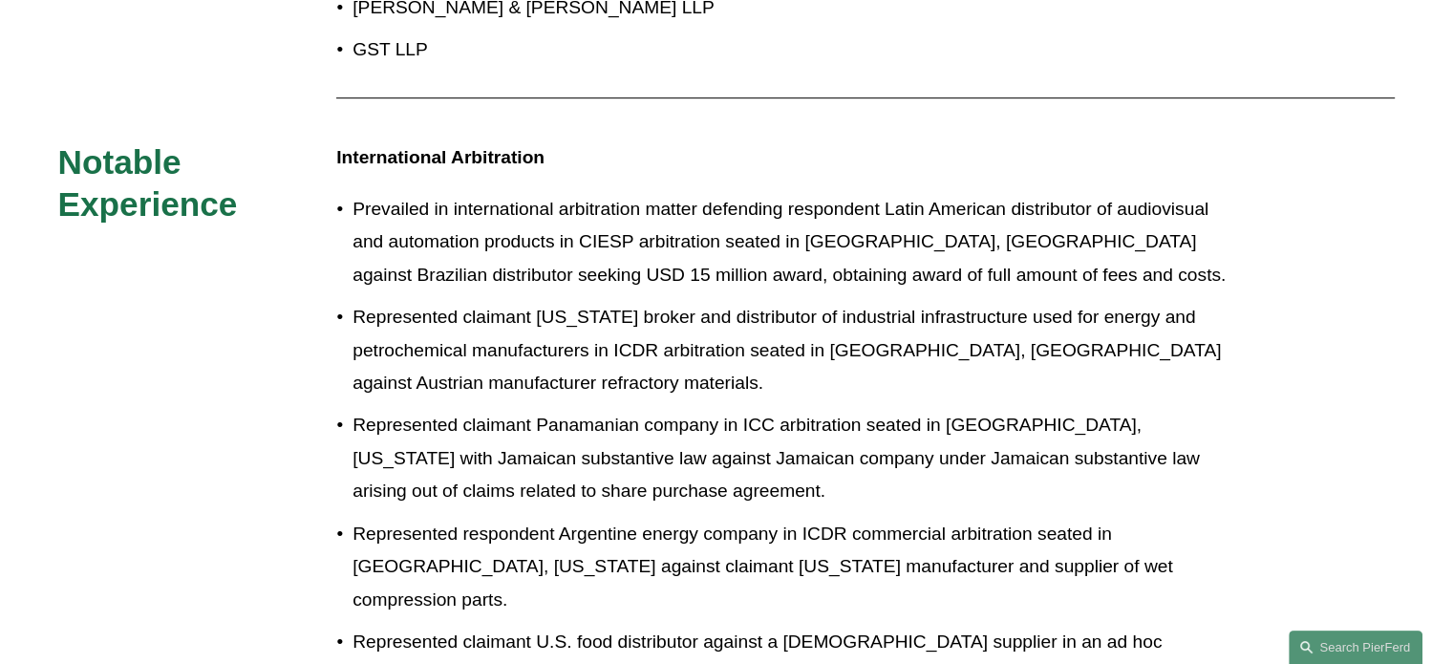
scroll to position [764, 0]
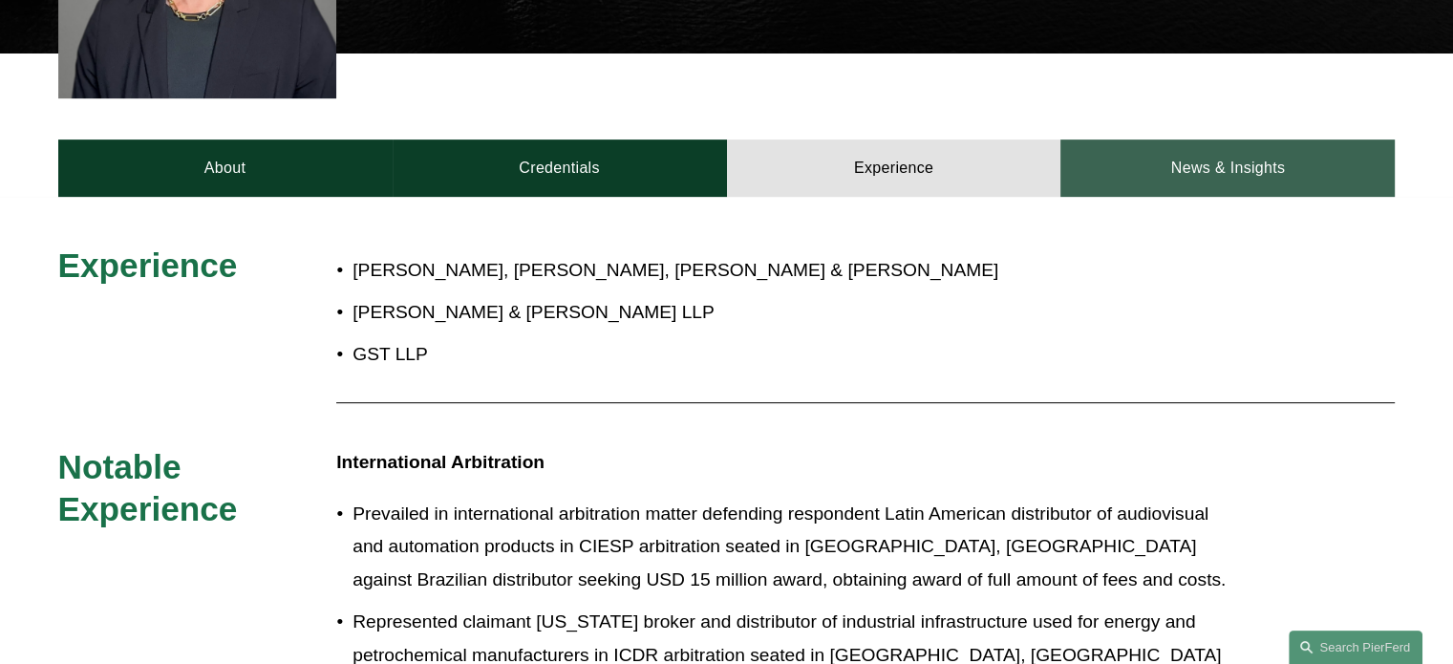
click at [1178, 140] on link "News & Insights" at bounding box center [1228, 168] width 334 height 57
